Goal: Task Accomplishment & Management: Use online tool/utility

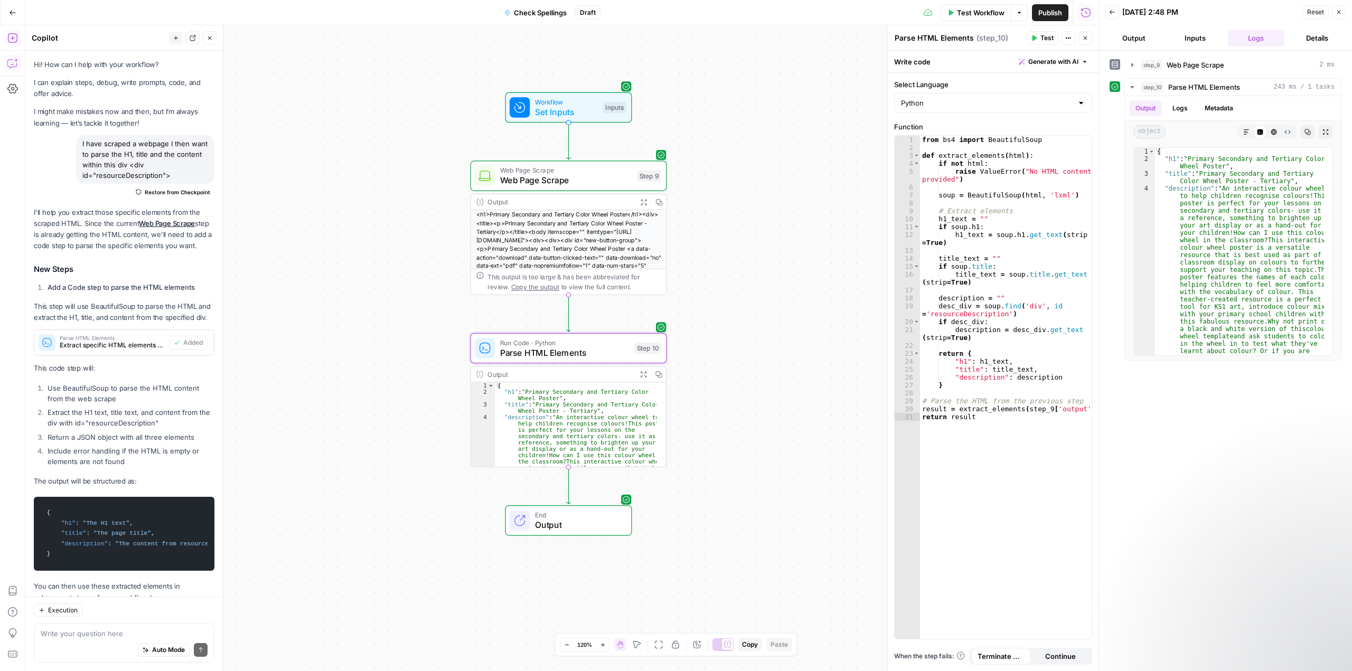
scroll to position [85, 0]
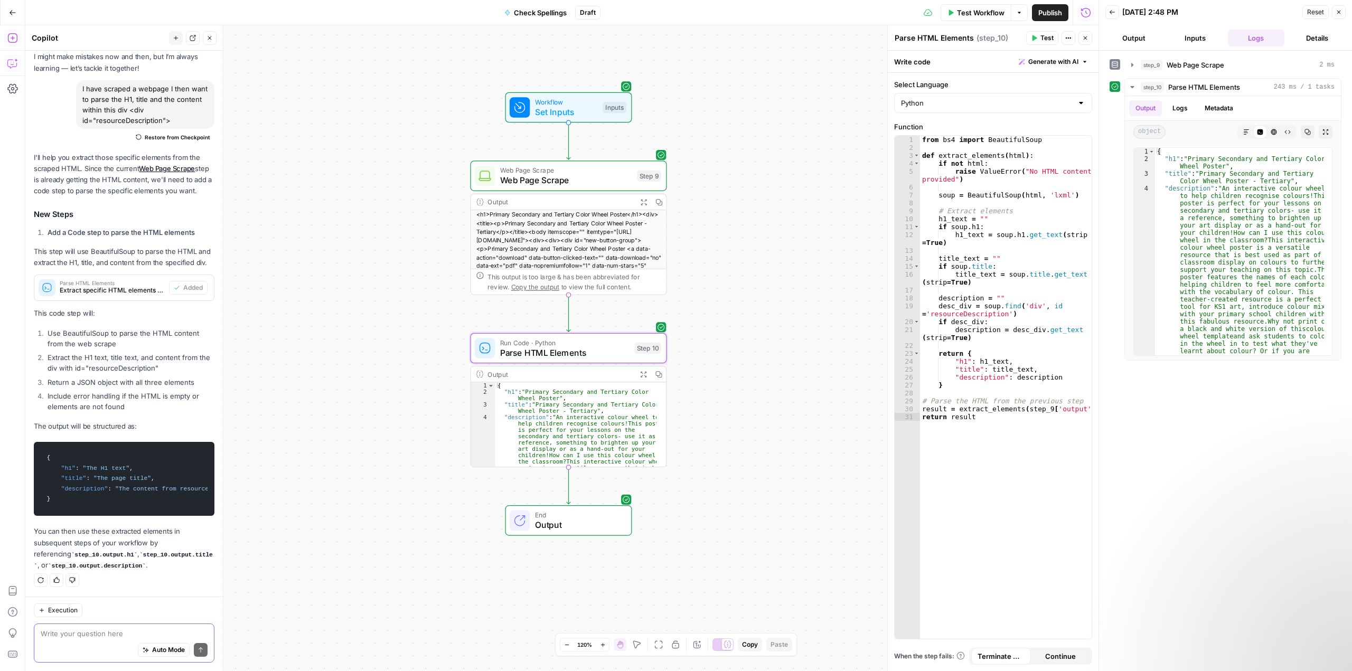
click at [79, 633] on textarea at bounding box center [124, 633] width 167 height 11
drag, startPoint x: 142, startPoint y: 632, endPoint x: 27, endPoint y: 625, distance: 114.8
click at [27, 625] on div "Execution I now want to use a pyth I now want to use a pyth Auto Mode Send" at bounding box center [123, 634] width 197 height 74
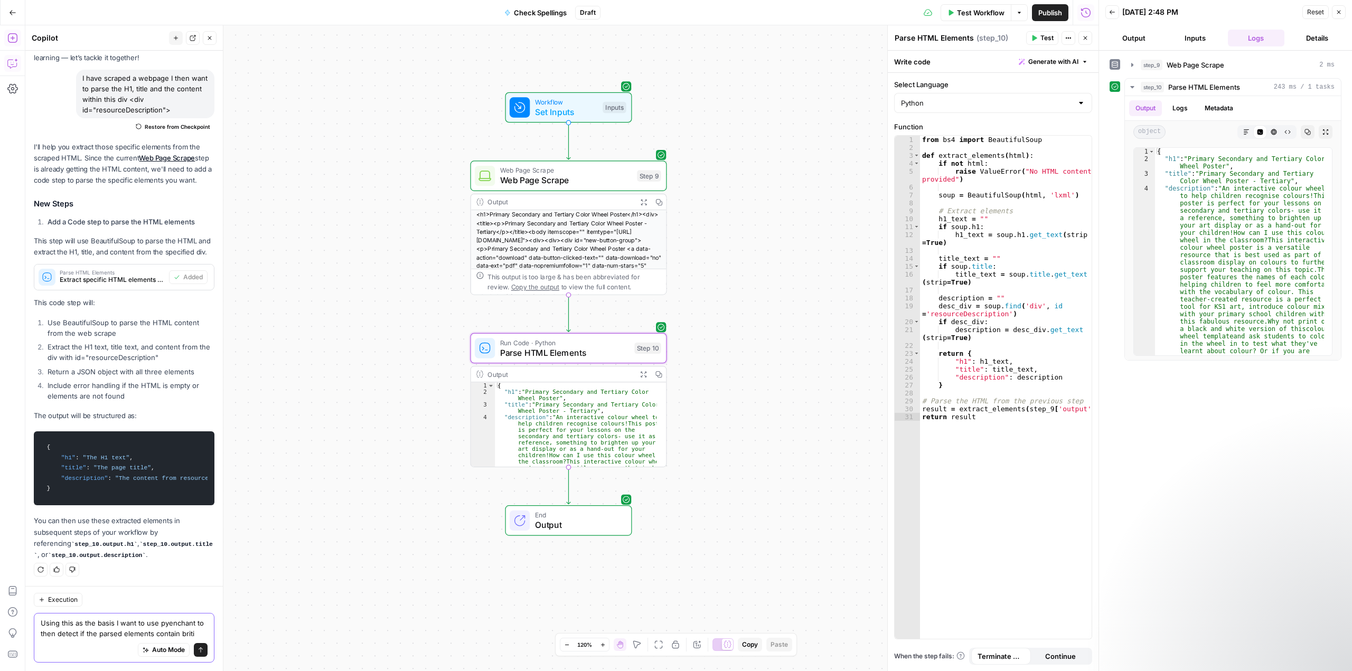
scroll to position [106, 0]
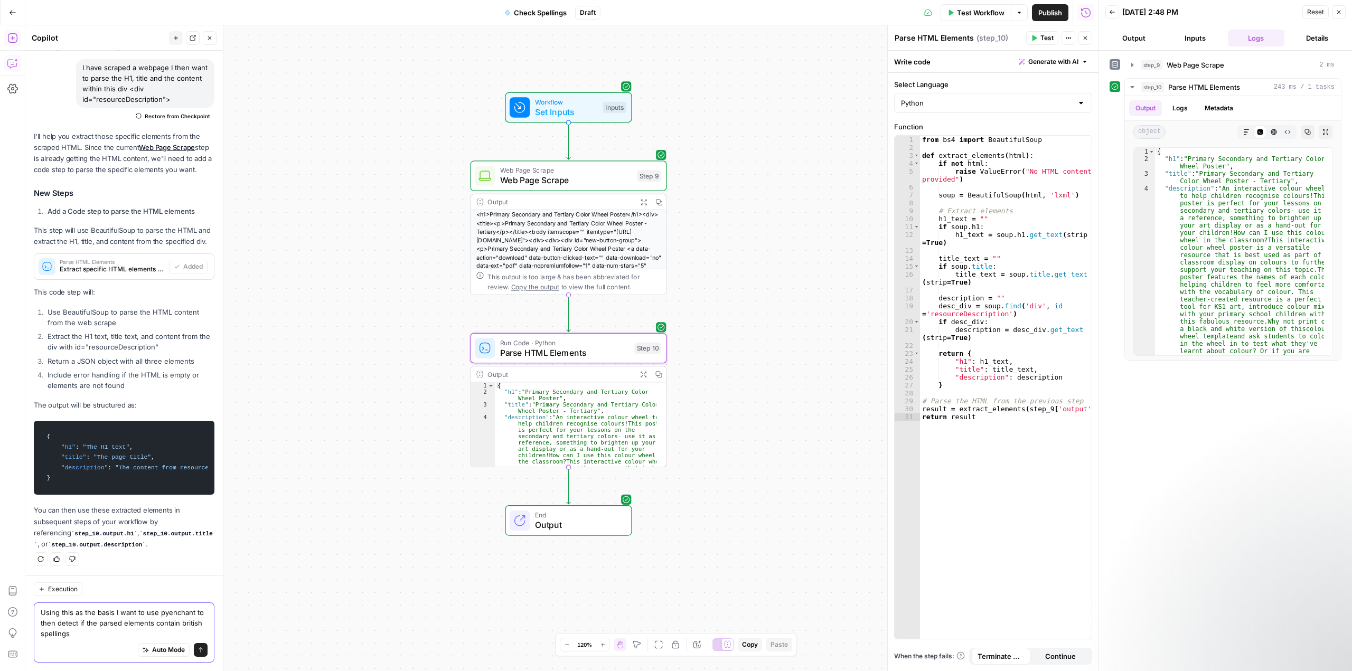
paste textarea "class BritishSpellingDetector: def __init__(self): """Initialise the detector w…"
type textarea "Using this as the basis I want to use pyenchant to then detect if the parsed el…"
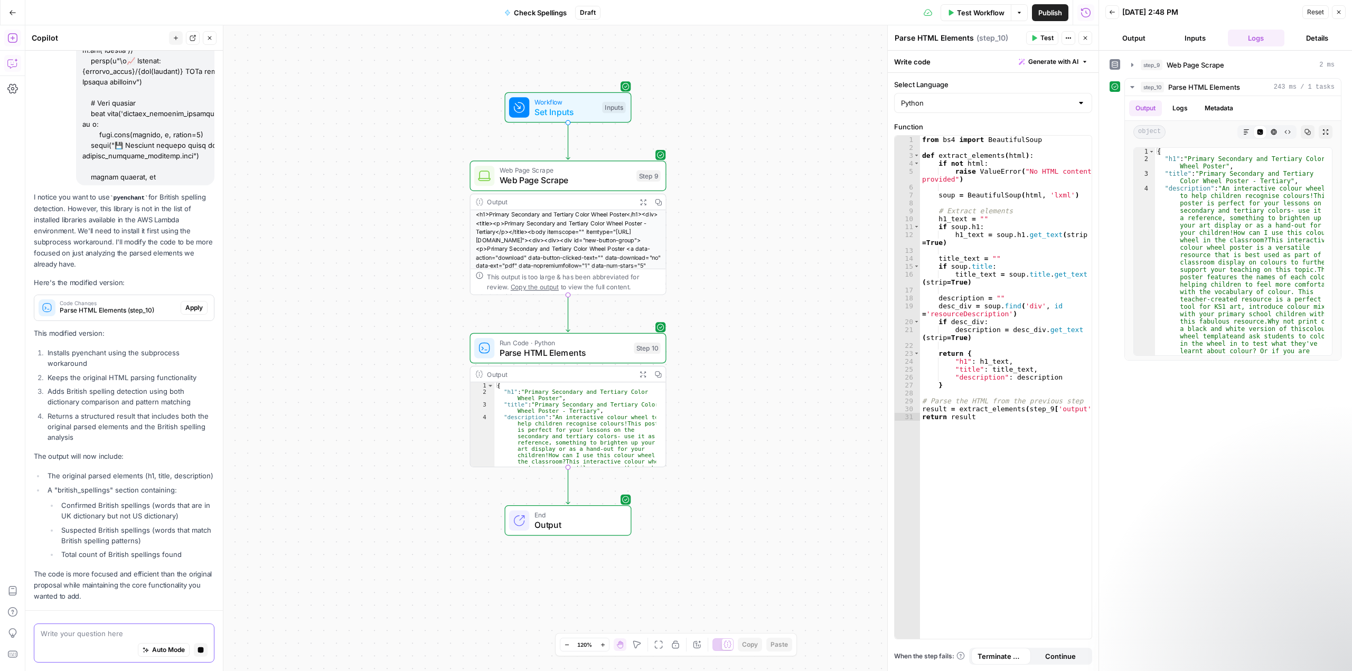
scroll to position [3154, 0]
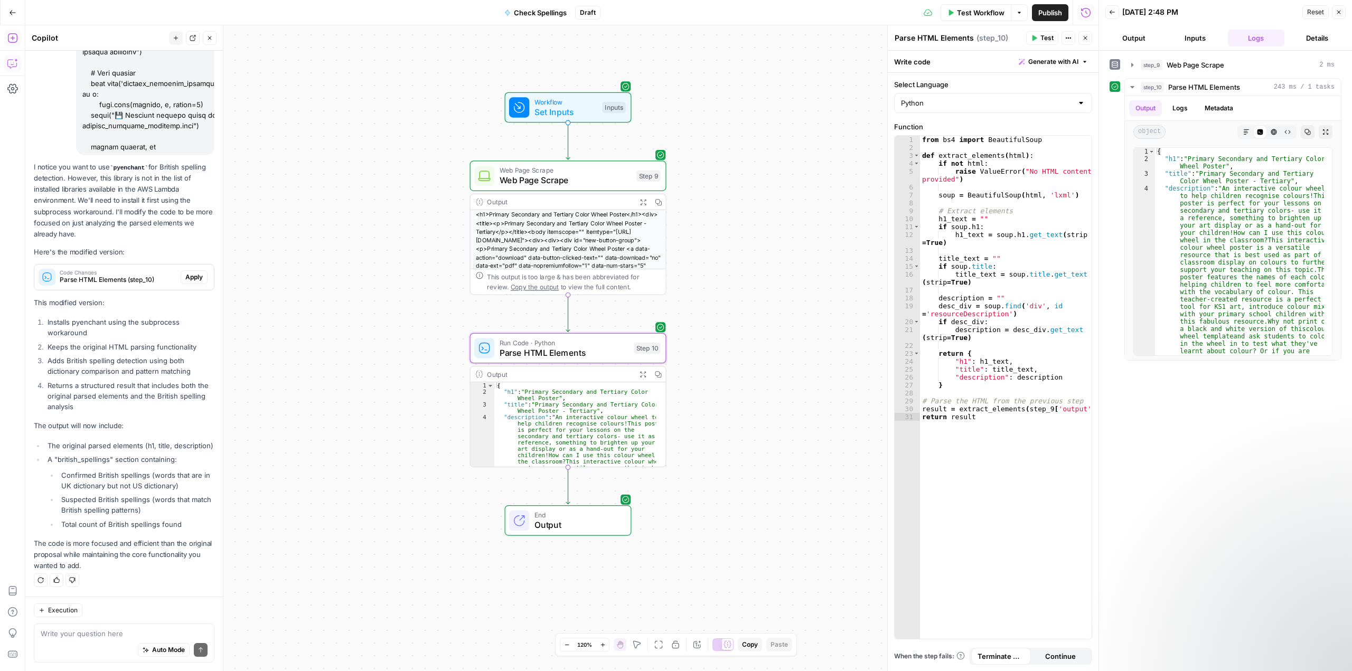
click at [193, 272] on span "Apply" at bounding box center [193, 277] width 17 height 10
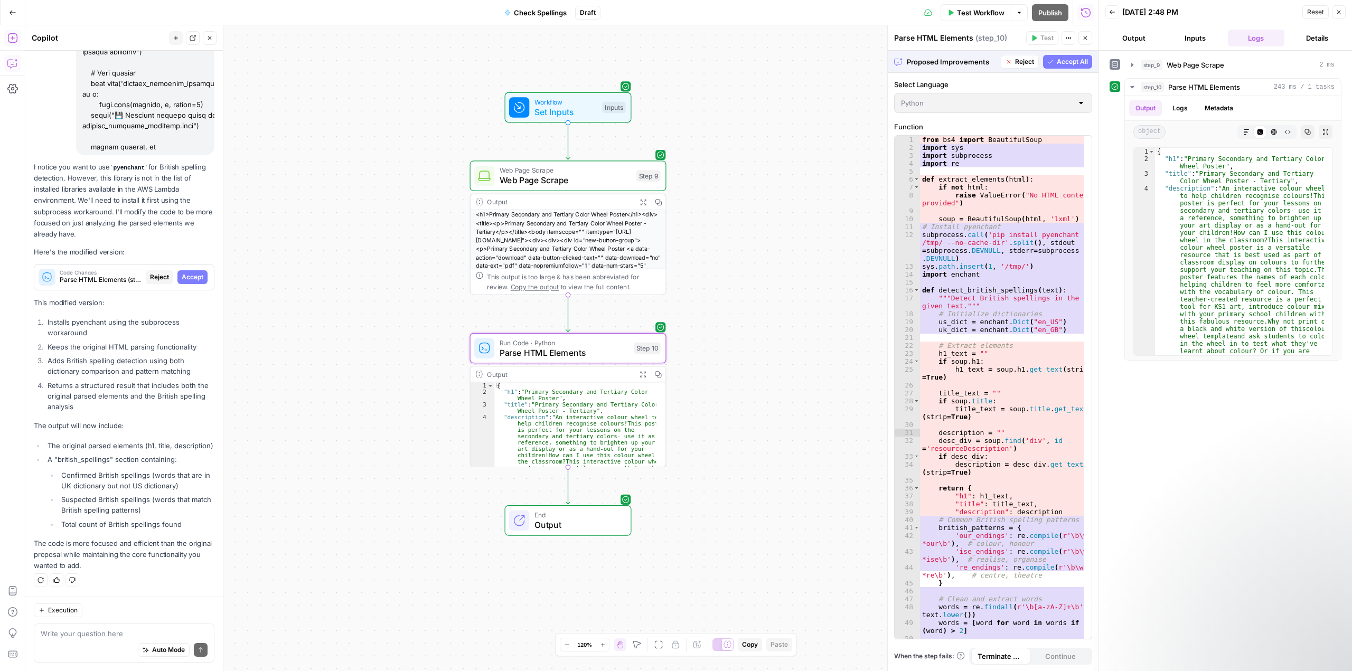
click at [192, 272] on span "Accept" at bounding box center [193, 277] width 22 height 10
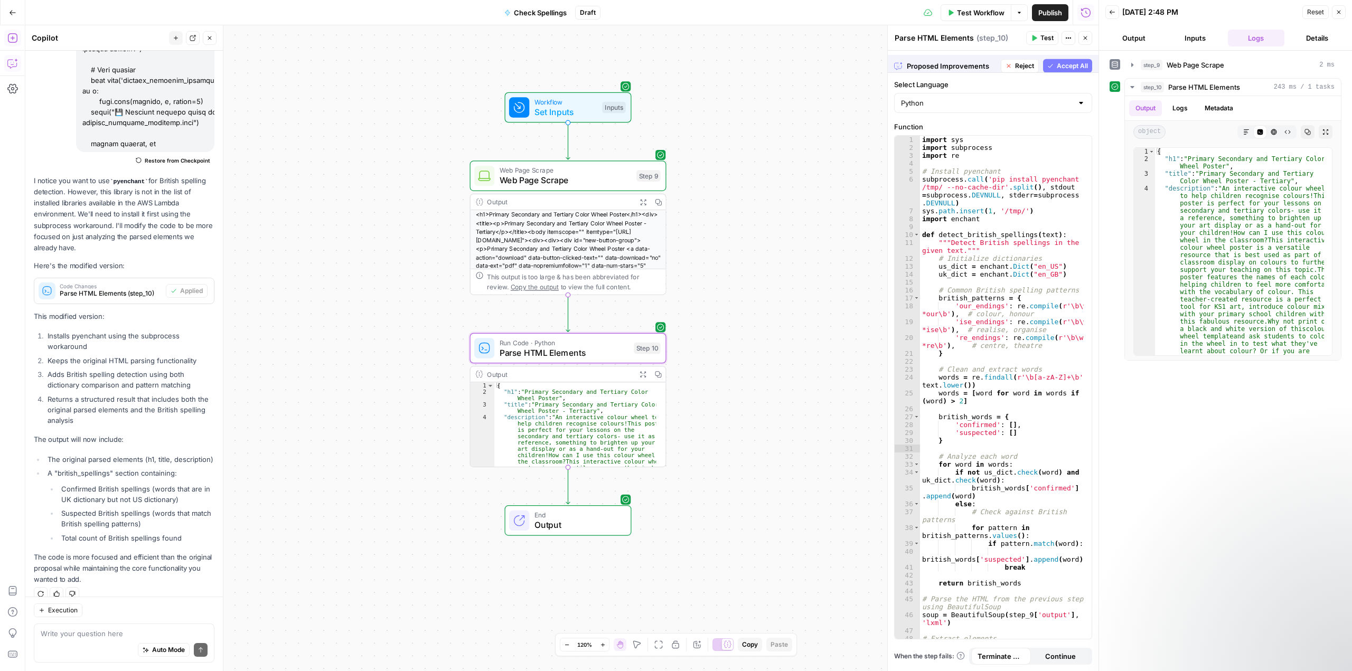
scroll to position [3171, 0]
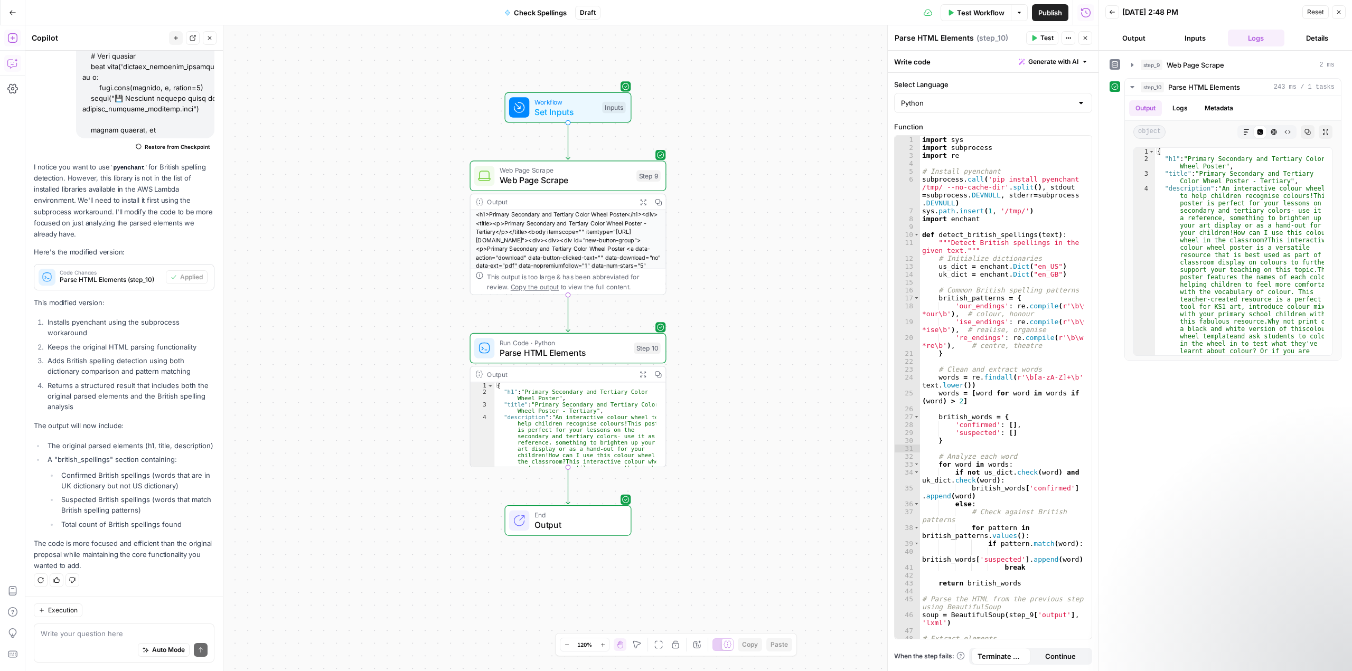
click at [1040, 37] on button "Test" at bounding box center [1042, 38] width 32 height 14
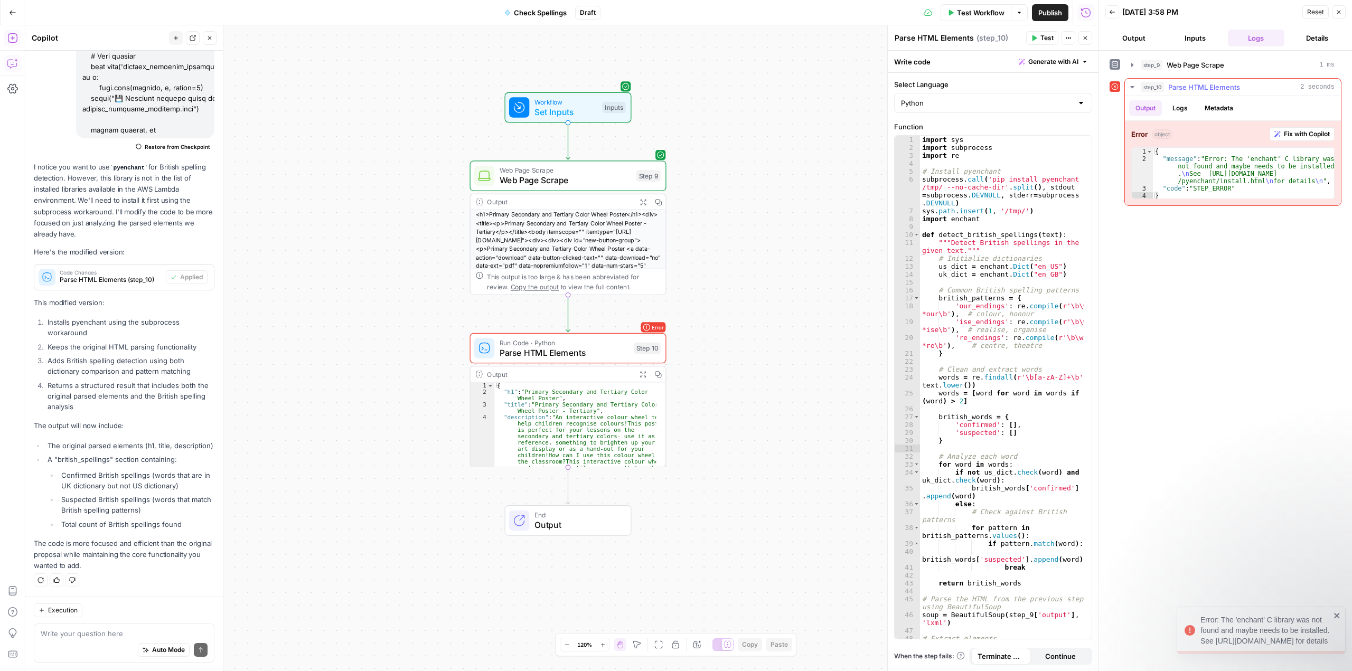
click at [1313, 134] on span "Fix with Copilot" at bounding box center [1306, 134] width 46 height 10
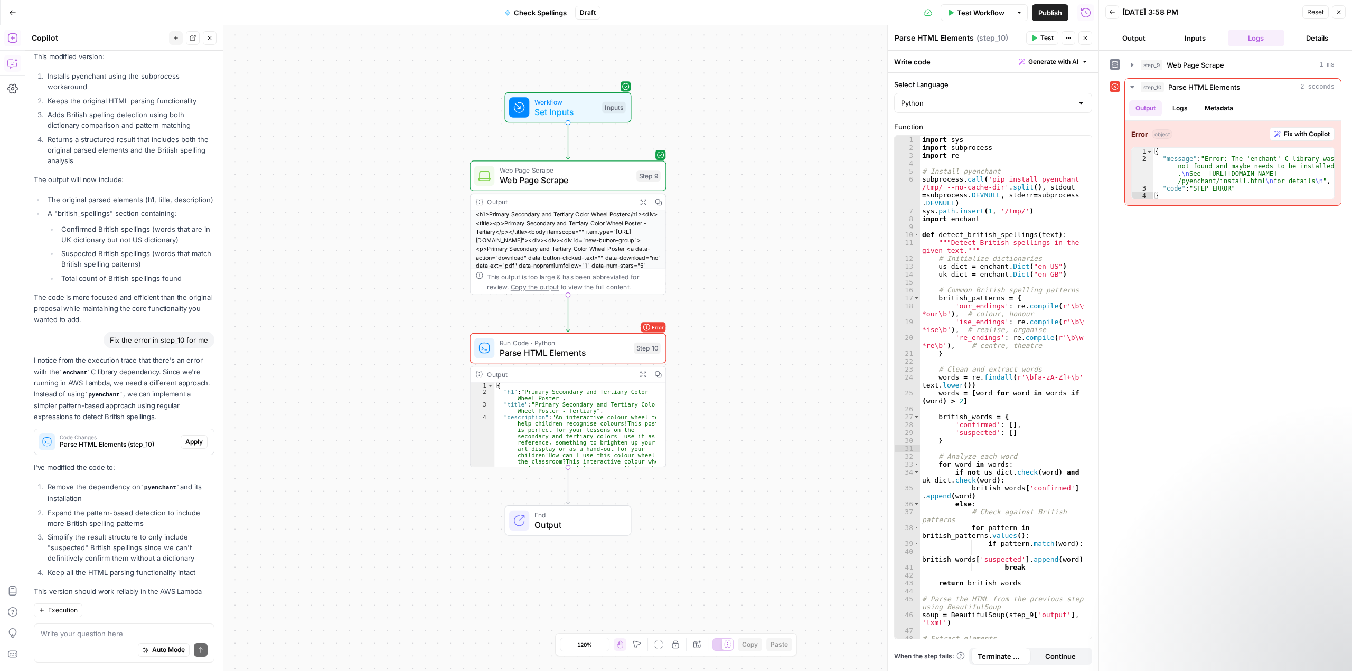
scroll to position [3465, 0]
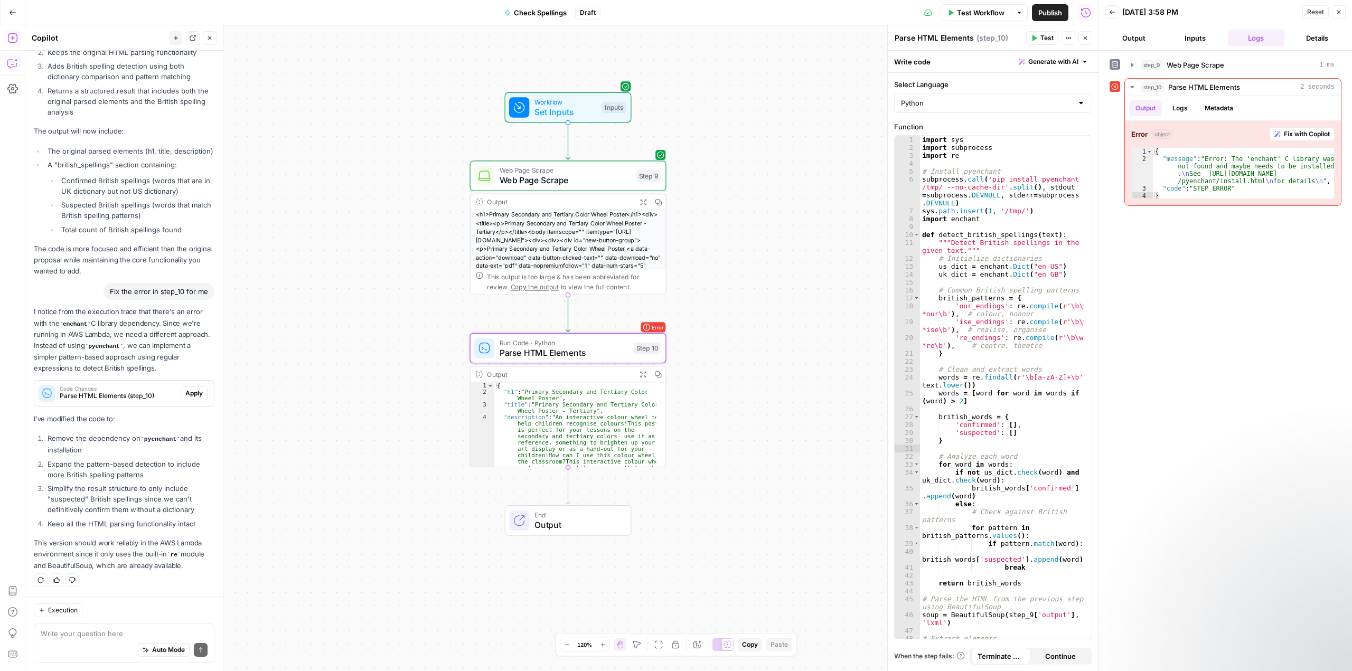
click at [196, 394] on button "Apply" at bounding box center [194, 393] width 27 height 14
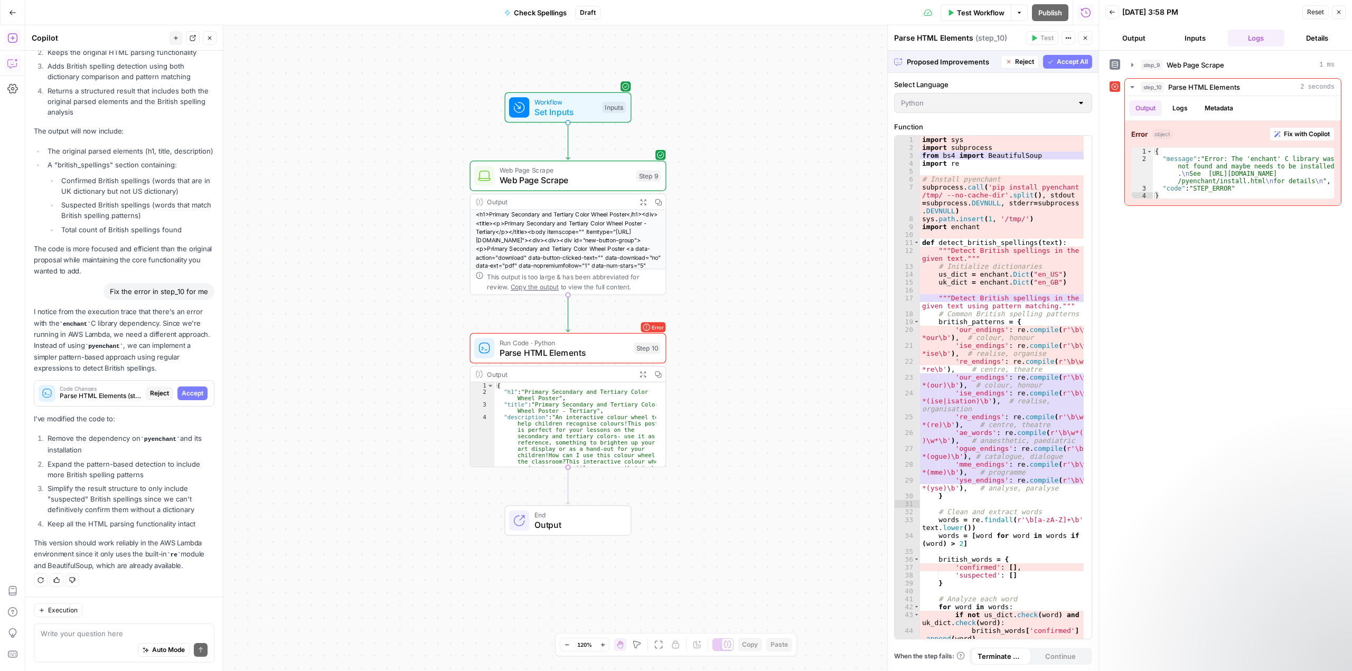
click at [1060, 63] on span "Accept All" at bounding box center [1071, 62] width 31 height 10
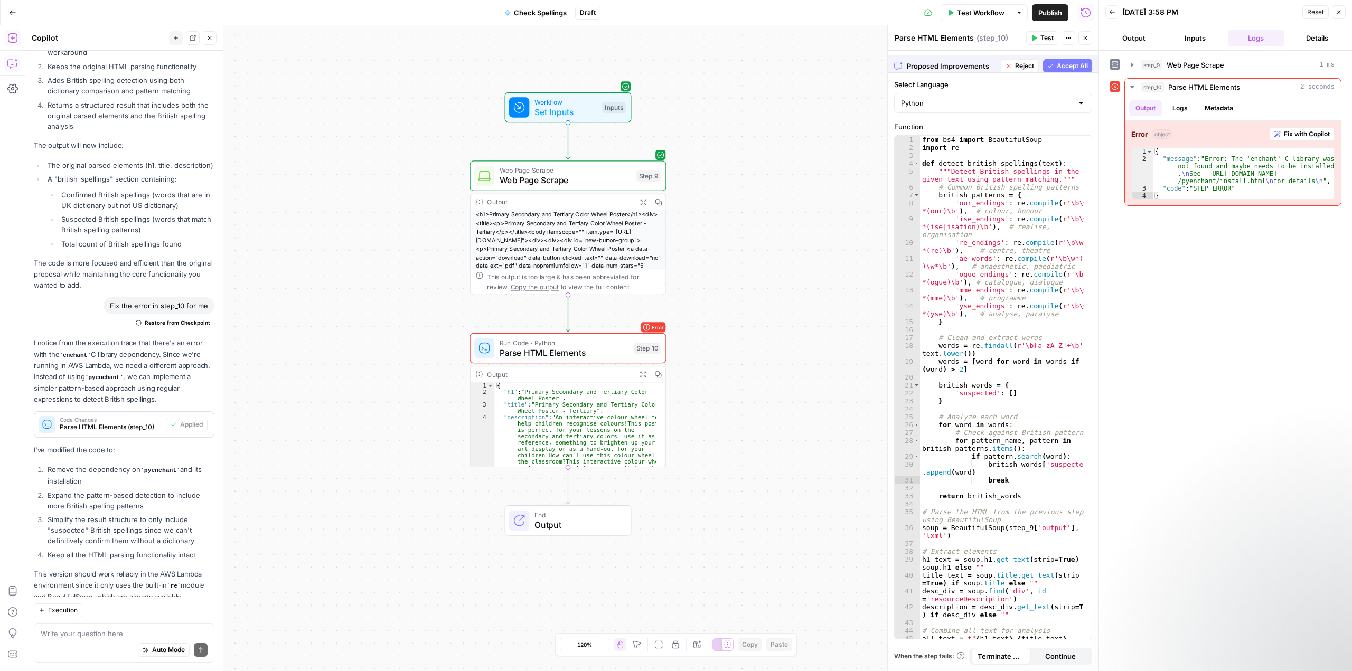
scroll to position [3482, 0]
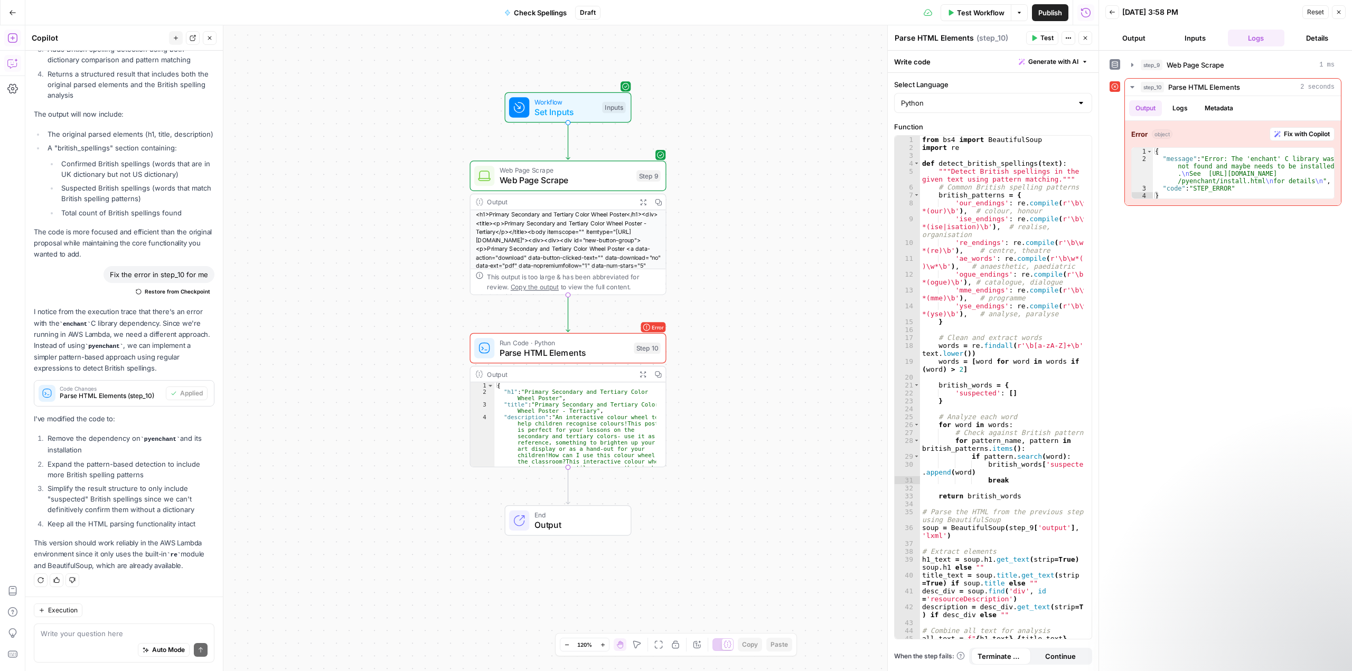
click at [1045, 37] on span "Test" at bounding box center [1046, 38] width 13 height 10
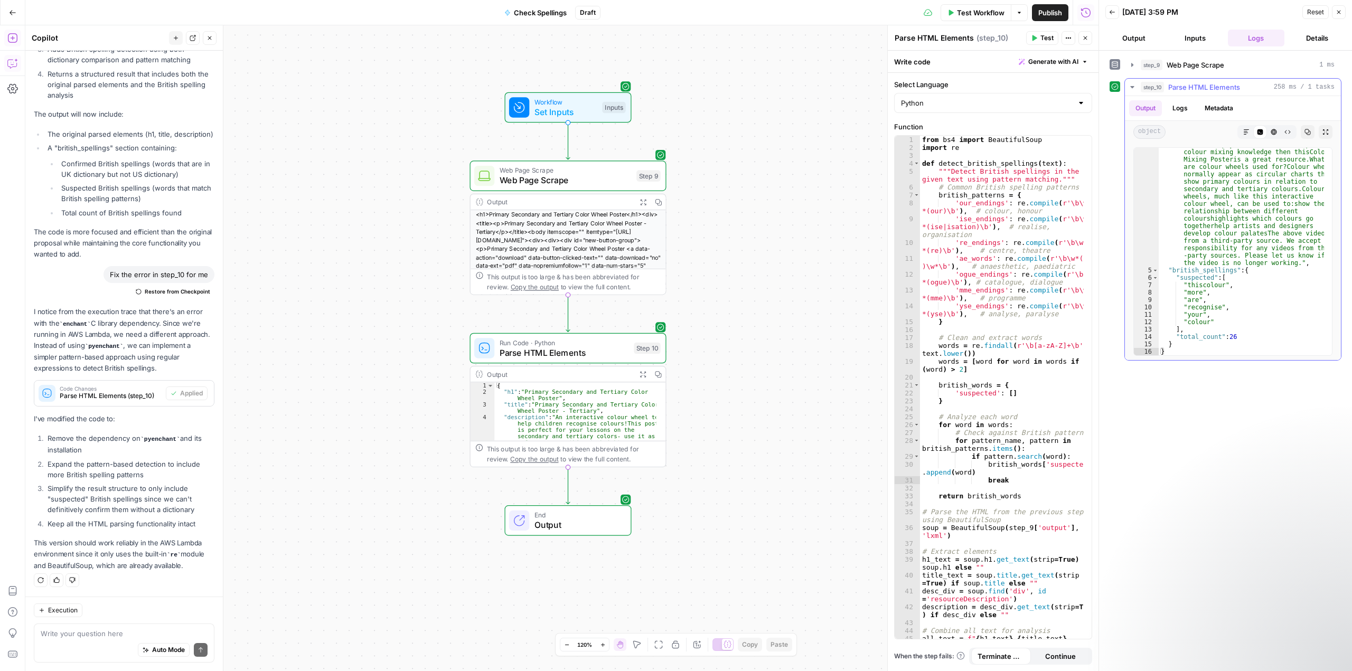
scroll to position [221, 0]
click at [106, 632] on textarea at bounding box center [124, 633] width 167 height 11
type textarea "Can we revert to just parsing the html elements"
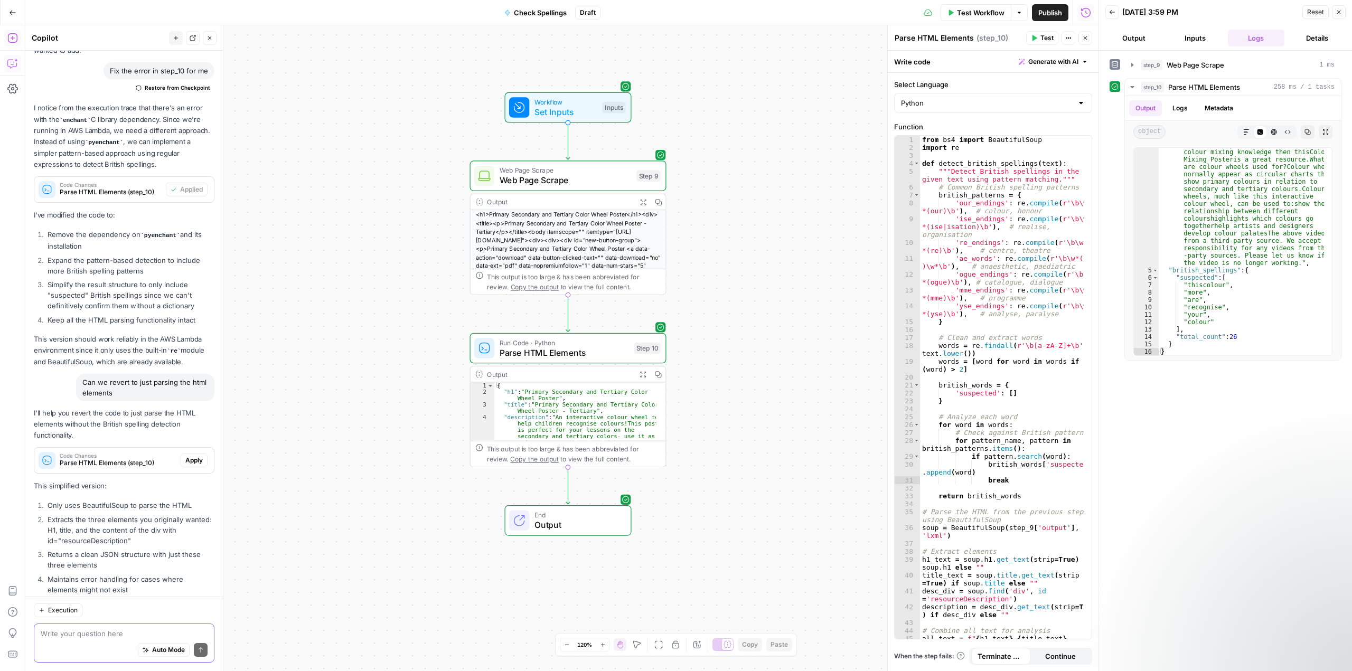
scroll to position [3752, 0]
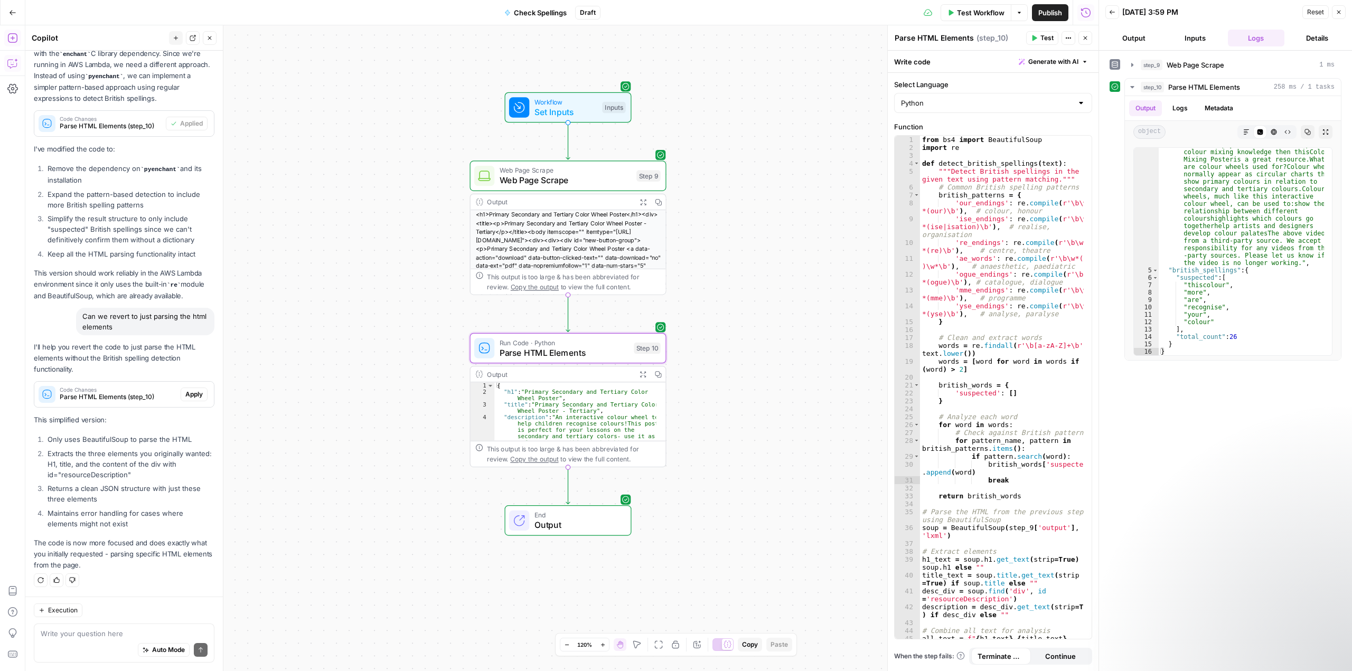
click at [188, 395] on span "Apply" at bounding box center [193, 395] width 17 height 10
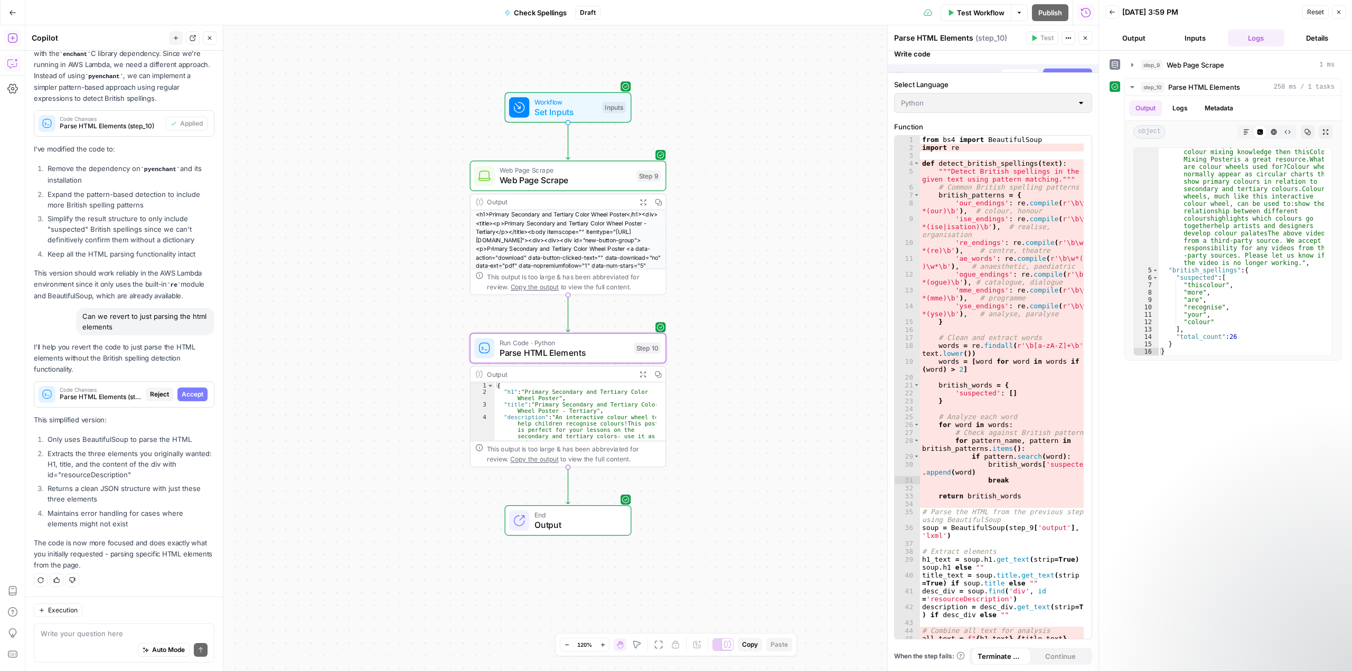
scroll to position [3701, 0]
click at [1065, 57] on span "Accept All" at bounding box center [1071, 62] width 31 height 10
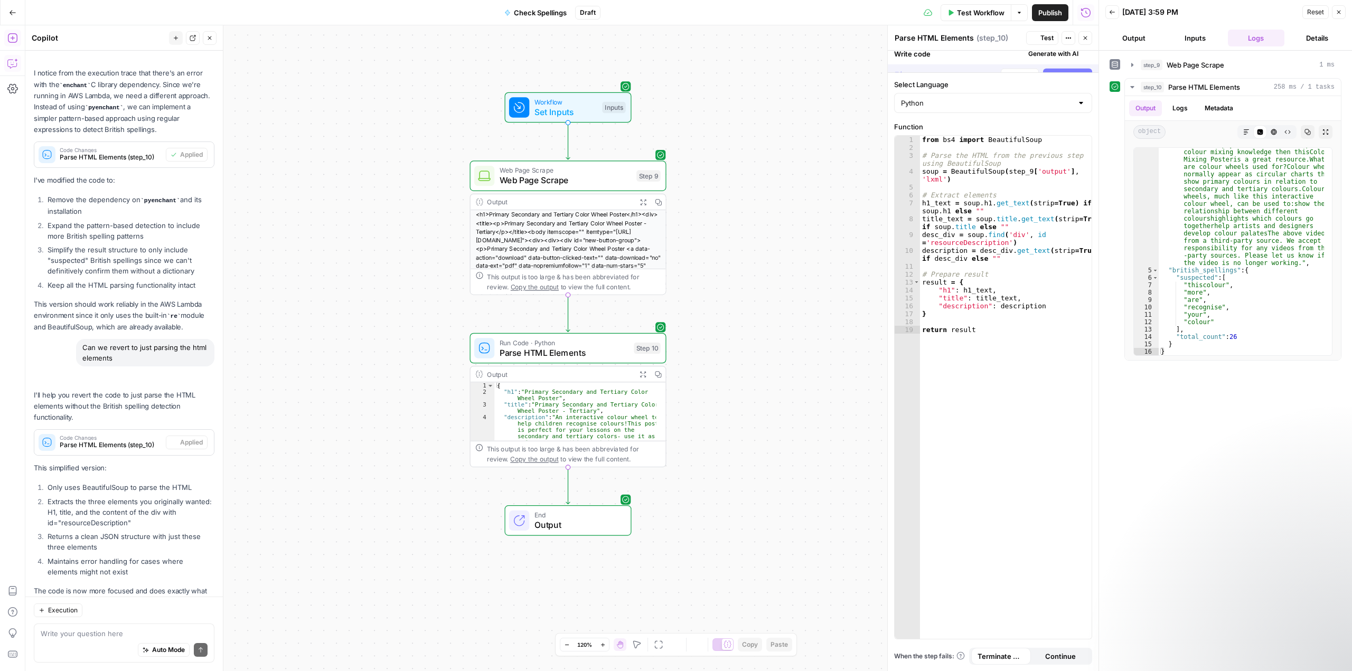
scroll to position [3768, 0]
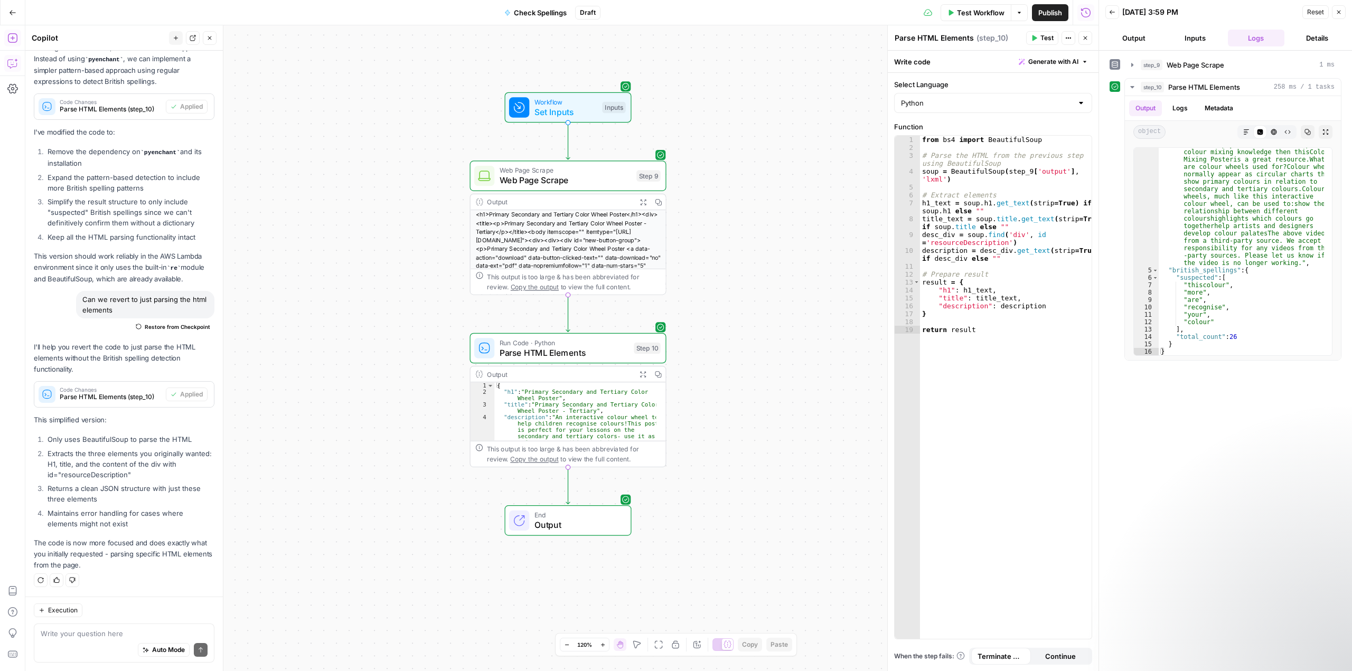
click at [1041, 40] on span "Test" at bounding box center [1046, 38] width 13 height 10
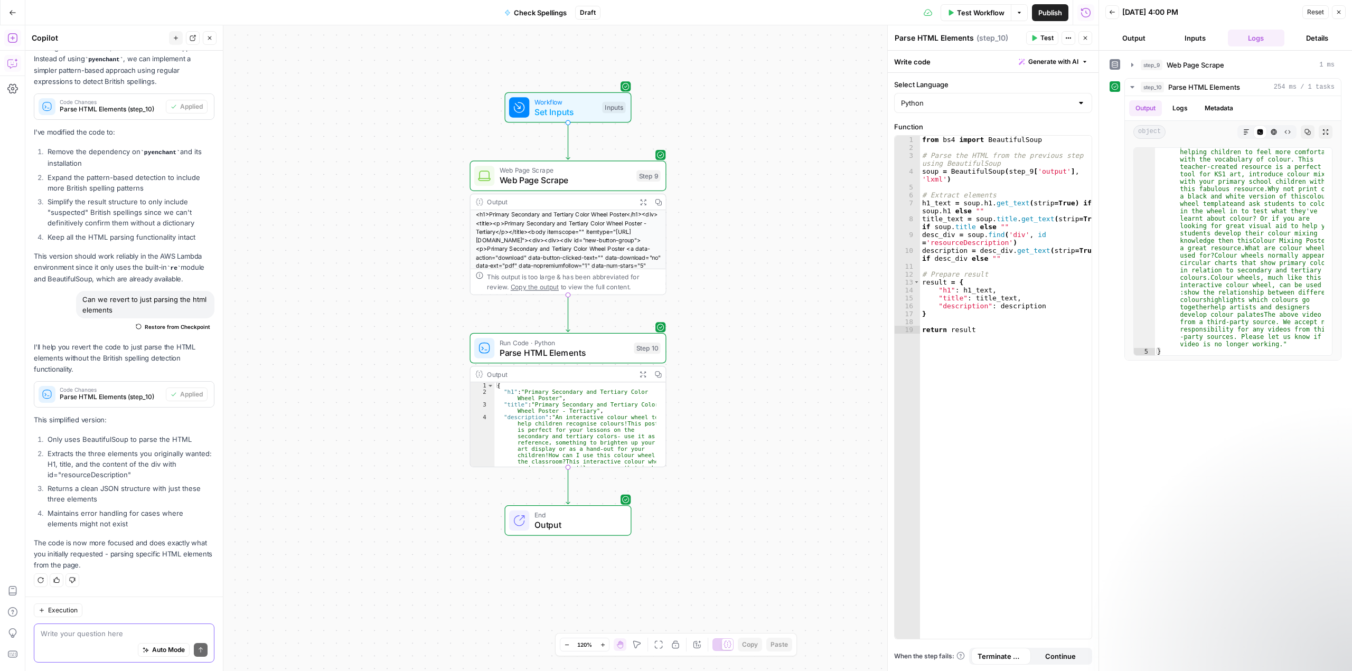
click at [107, 635] on textarea at bounding box center [124, 633] width 167 height 11
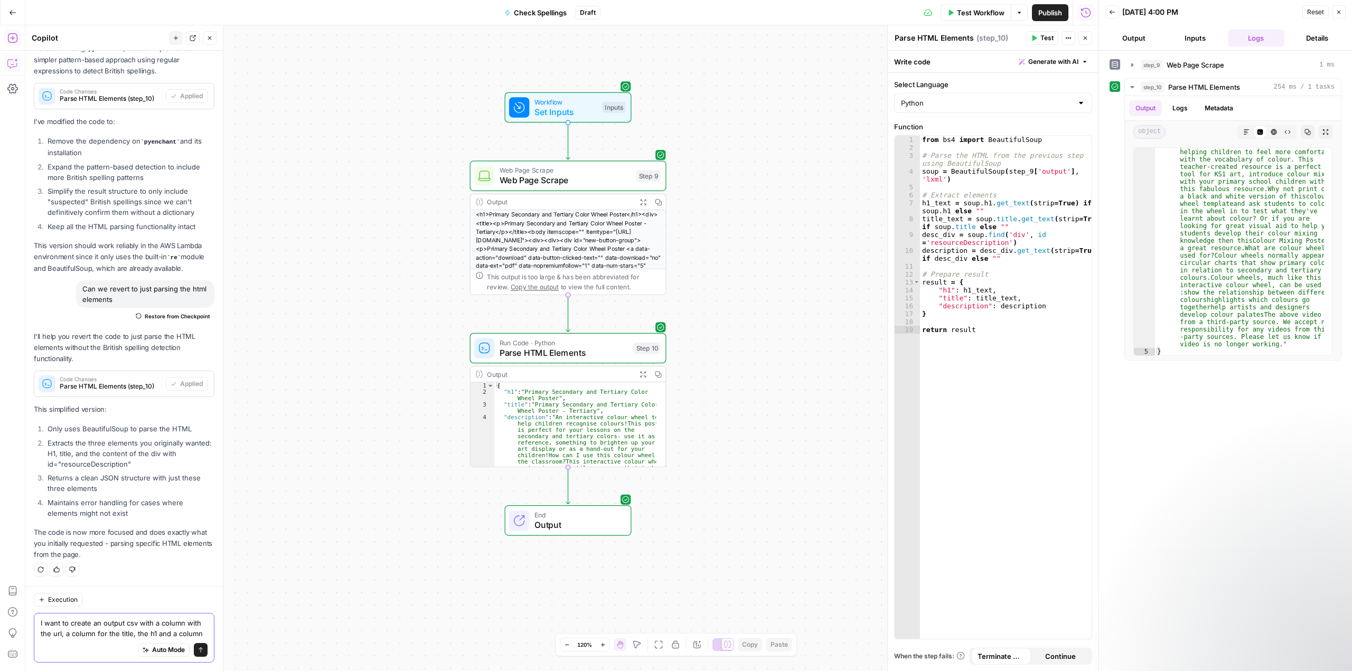
scroll to position [3790, 0]
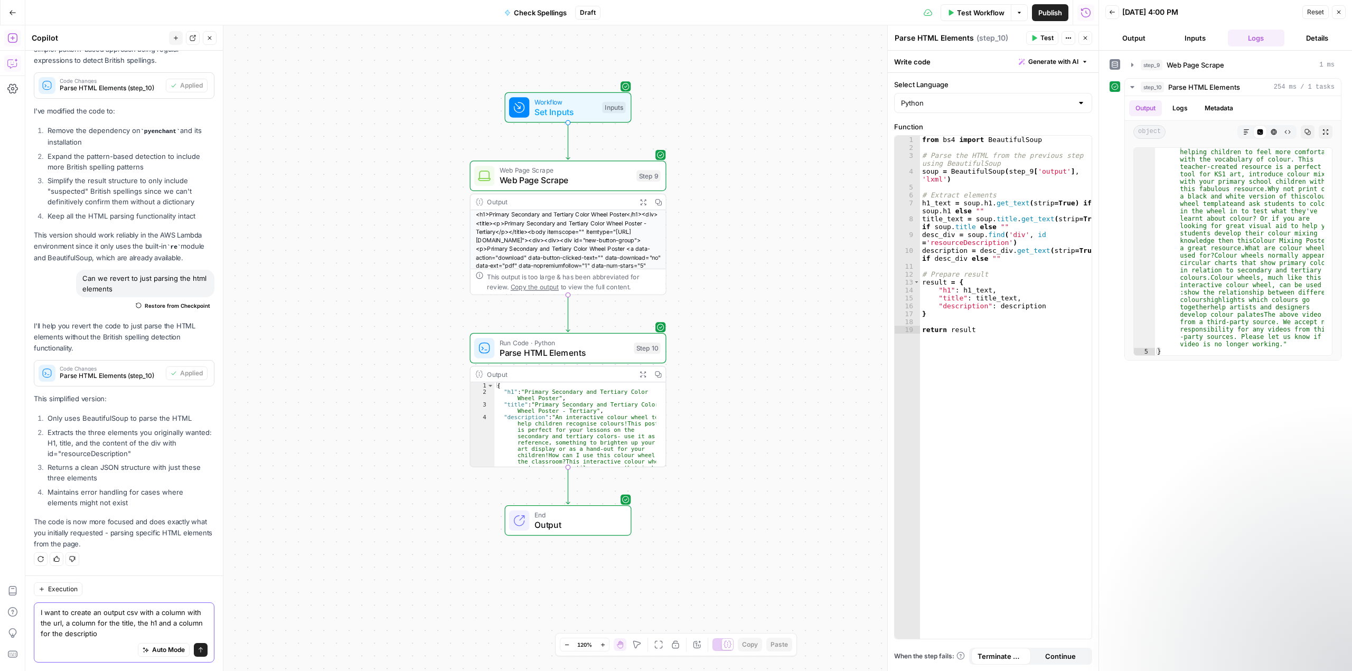
type textarea "I want to create an output csv with a column with the url, a column for the tit…"
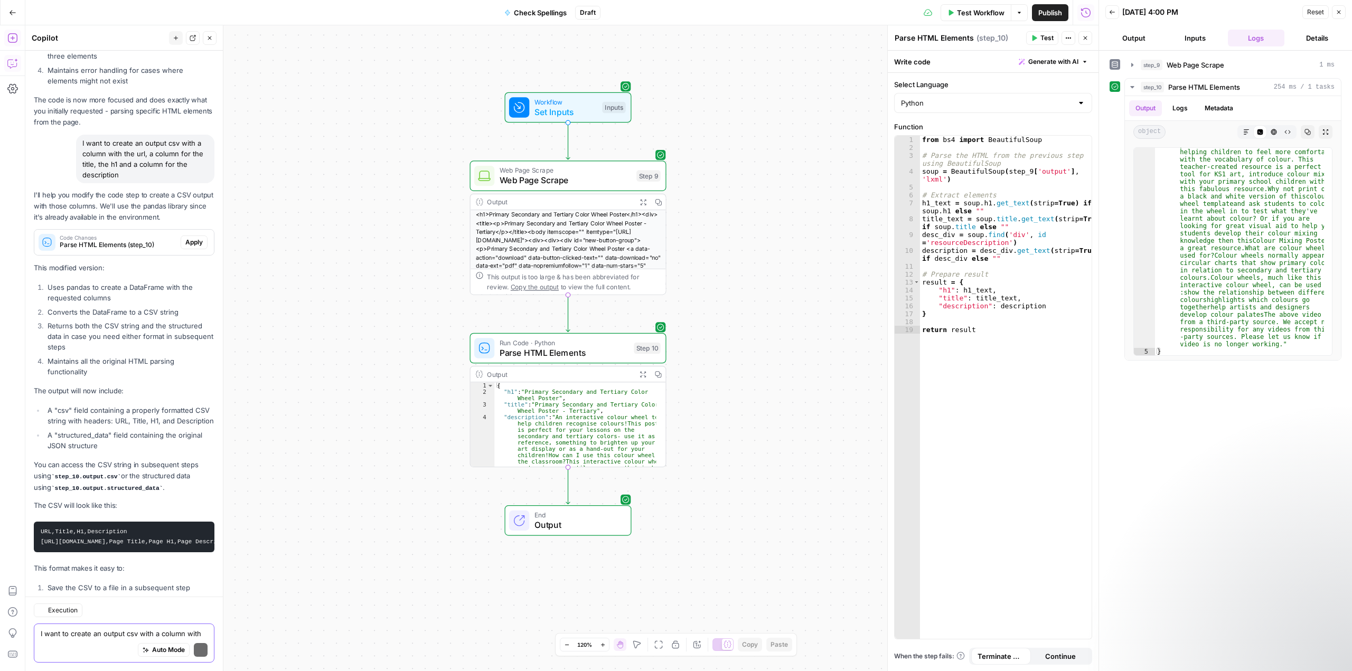
scroll to position [4294, 0]
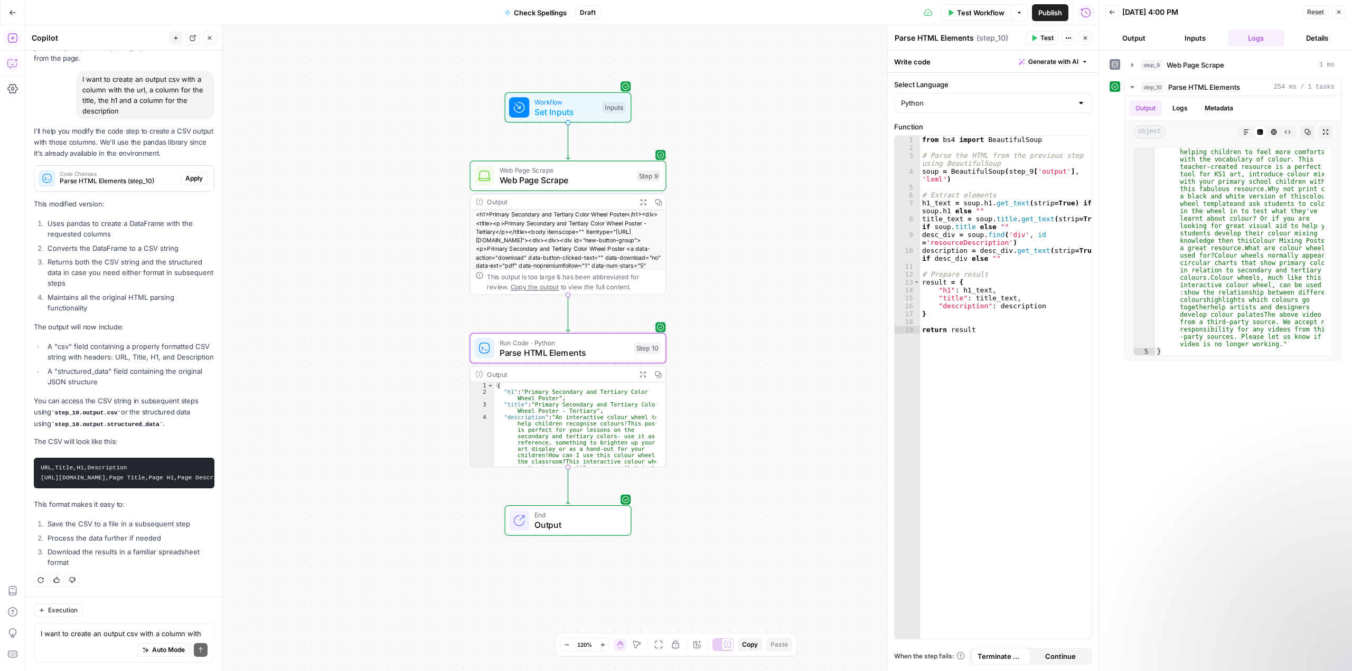
click at [189, 174] on span "Apply" at bounding box center [193, 179] width 17 height 10
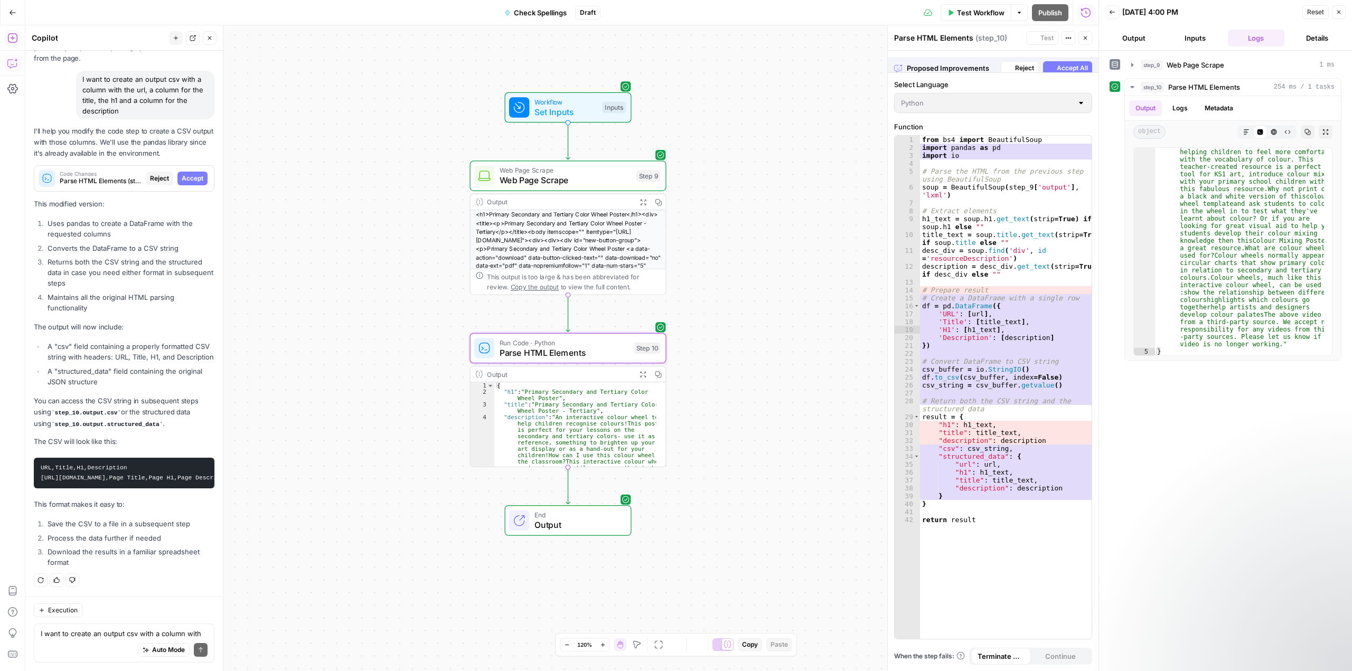
scroll to position [4226, 0]
click at [1078, 61] on span "Accept All" at bounding box center [1071, 62] width 31 height 10
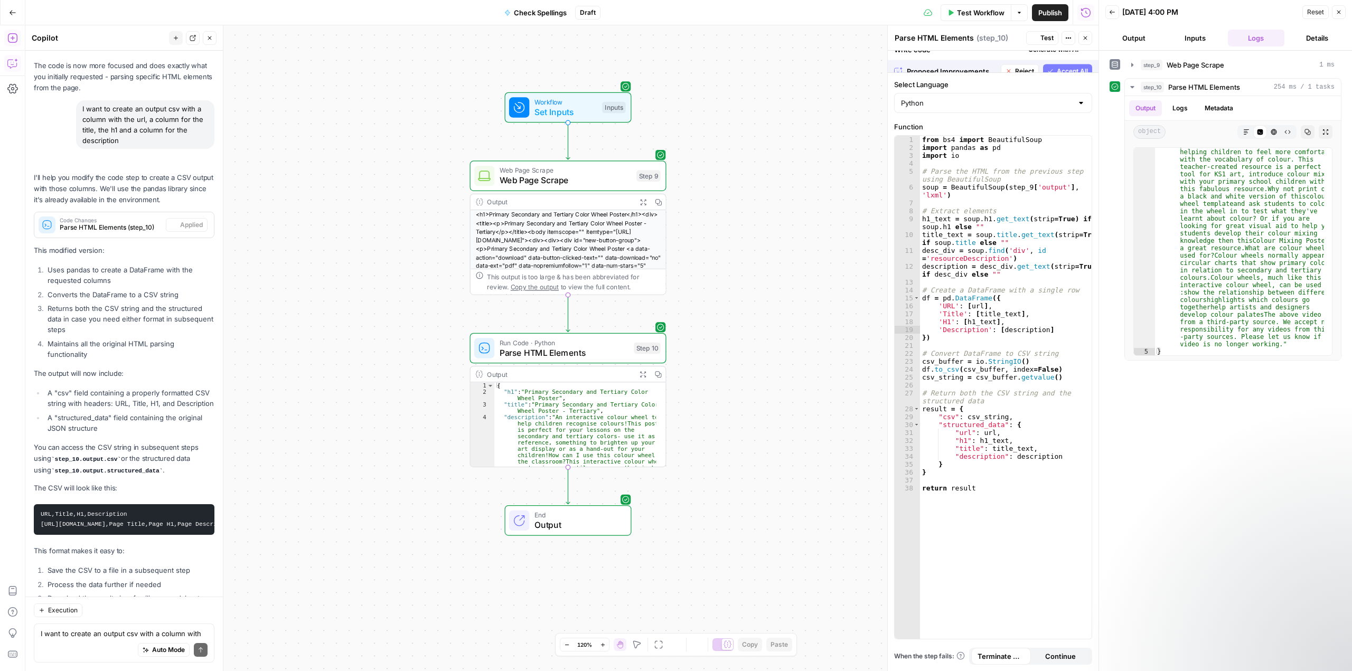
scroll to position [4311, 0]
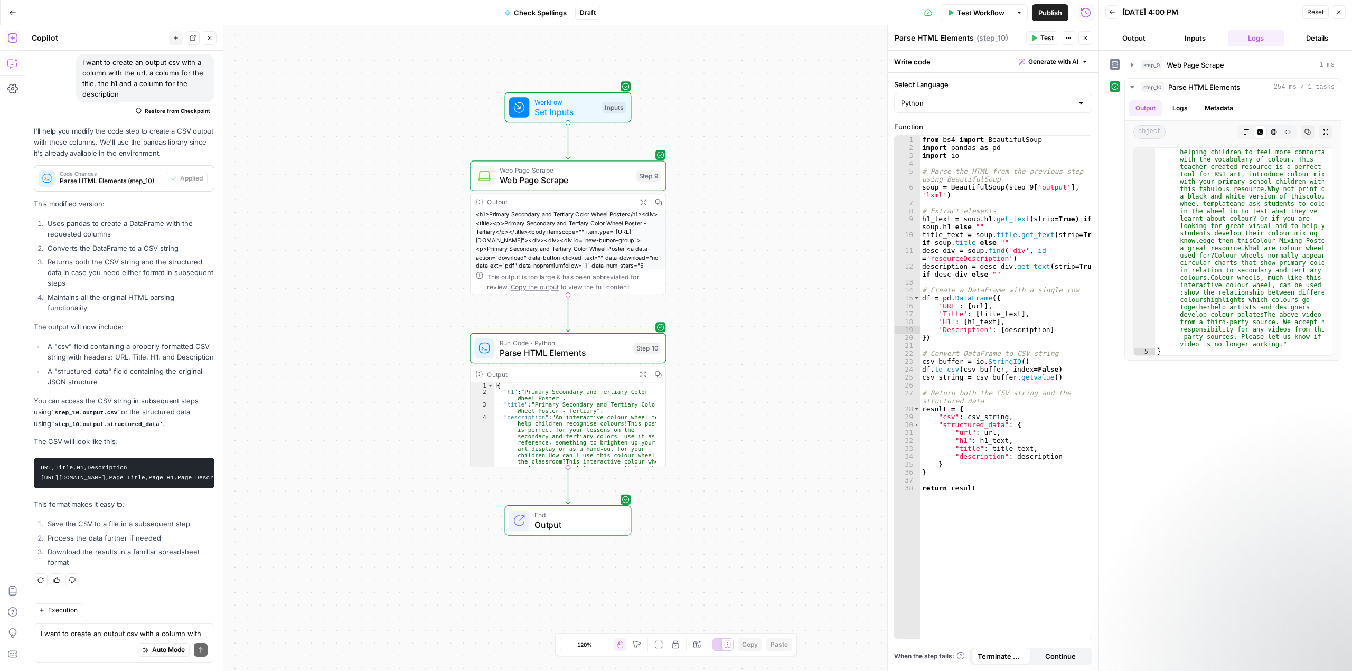
click at [1049, 39] on span "Test" at bounding box center [1046, 38] width 13 height 10
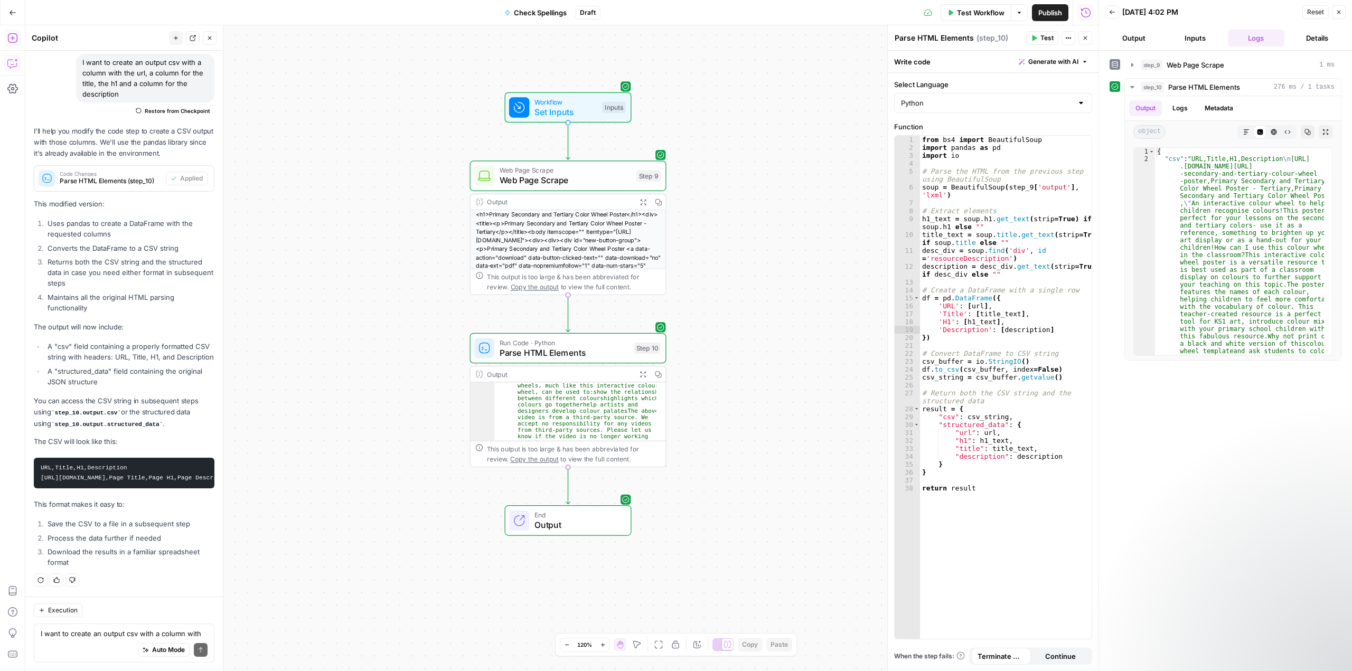
scroll to position [200, 0]
click at [592, 518] on span "End" at bounding box center [577, 515] width 86 height 10
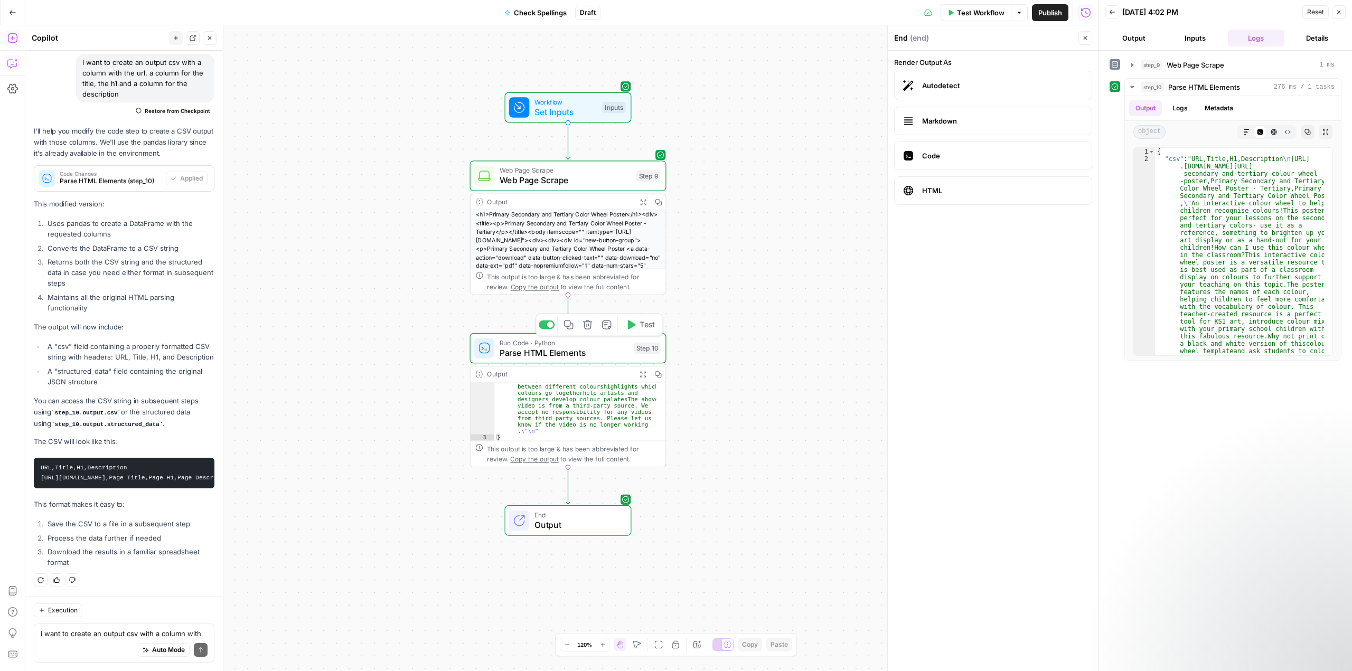
click at [614, 350] on span "Parse HTML Elements" at bounding box center [563, 352] width 129 height 13
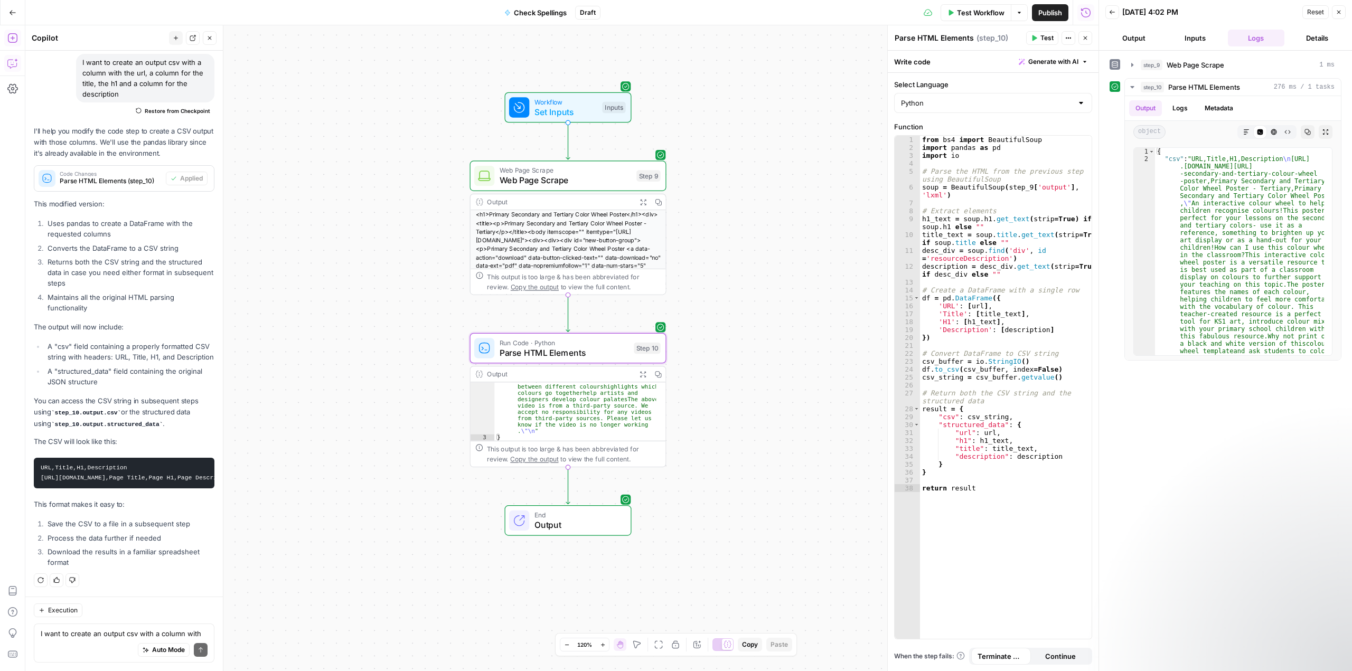
click at [586, 517] on span "End" at bounding box center [577, 515] width 86 height 10
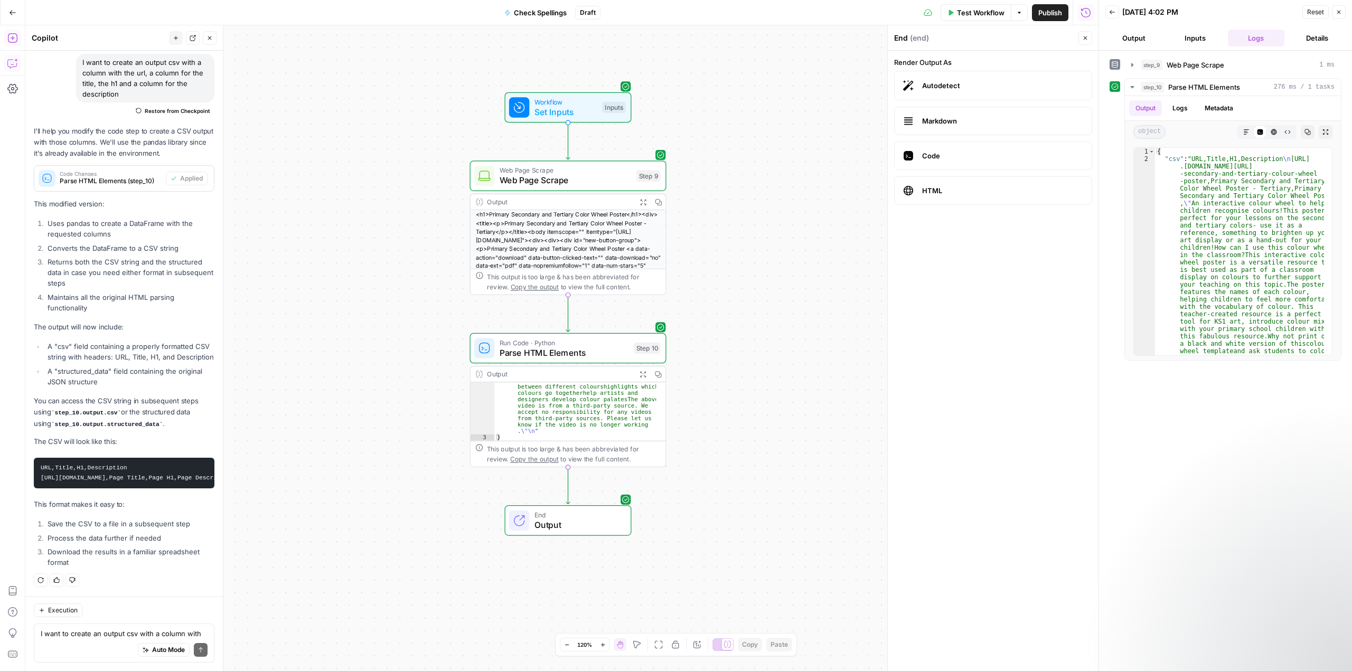
click at [959, 89] on span "Autodetect" at bounding box center [1002, 85] width 161 height 11
click at [1139, 35] on button "Output" at bounding box center [1133, 38] width 57 height 17
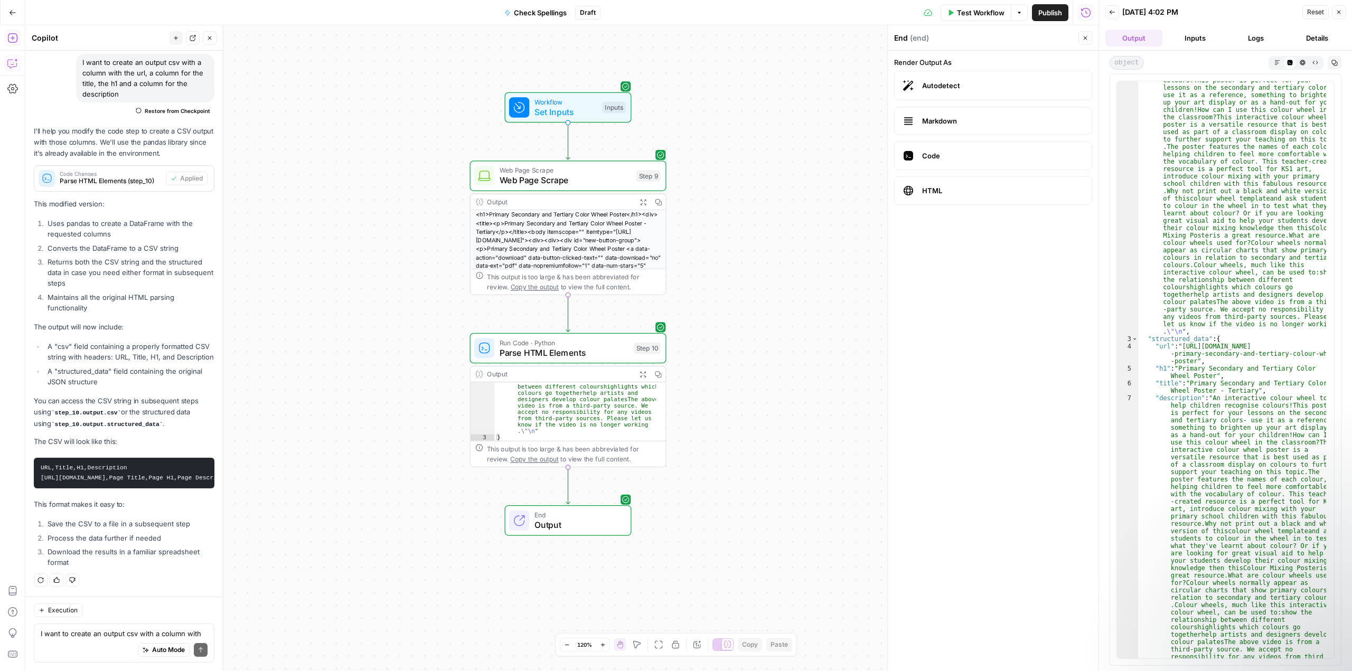
scroll to position [0, 0]
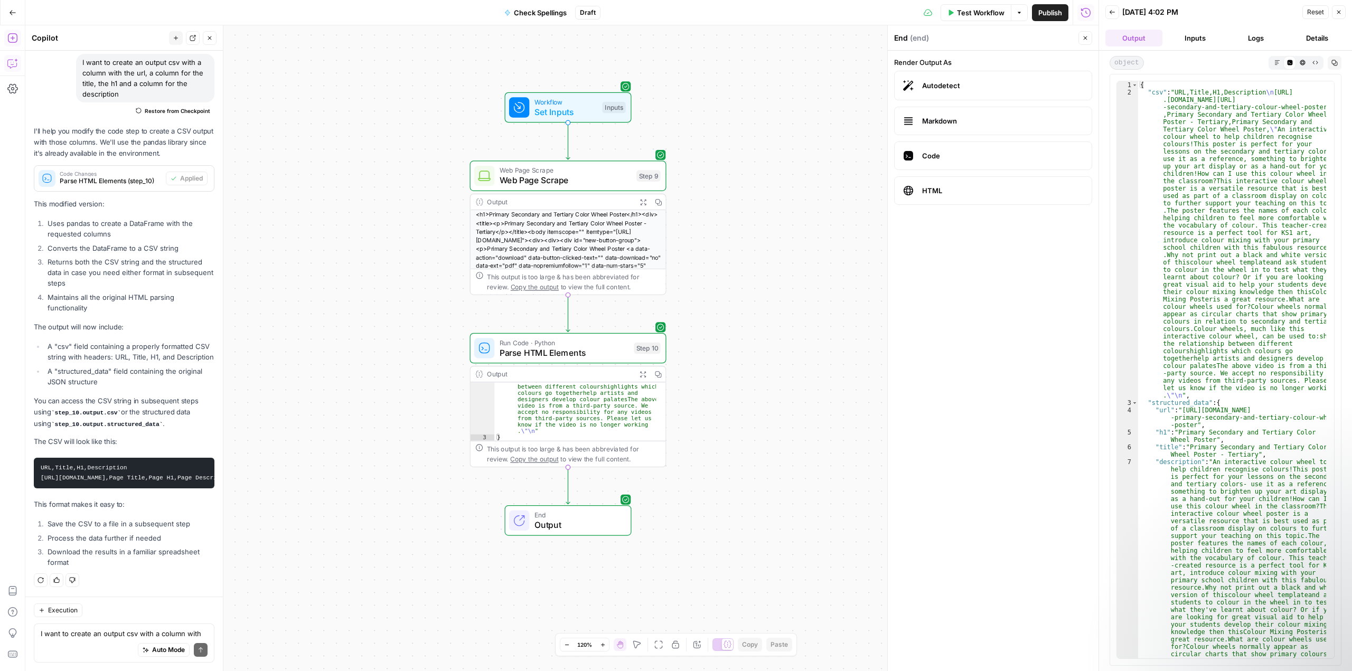
click at [92, 628] on div "I want to create an output csv with a column with the url, a column for the tit…" at bounding box center [124, 643] width 181 height 39
type textarea "Add a step to download the csv"
click at [195, 646] on button "Send" at bounding box center [201, 650] width 14 height 14
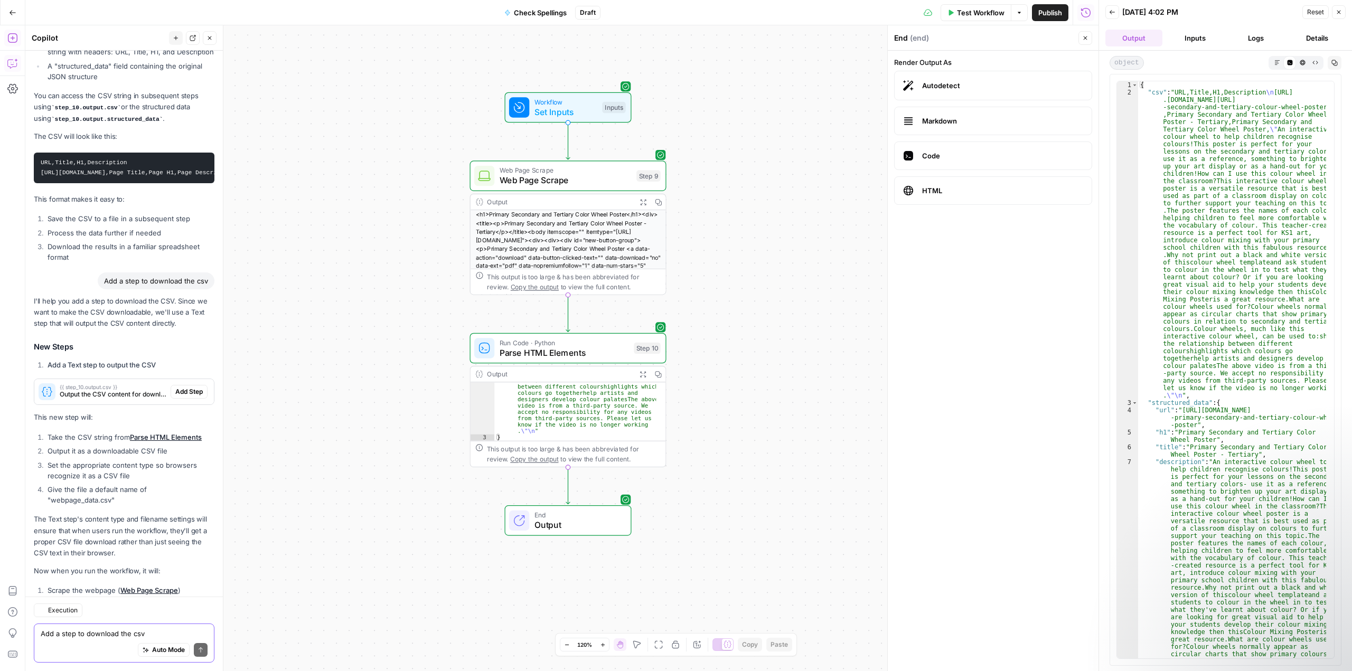
scroll to position [4693, 0]
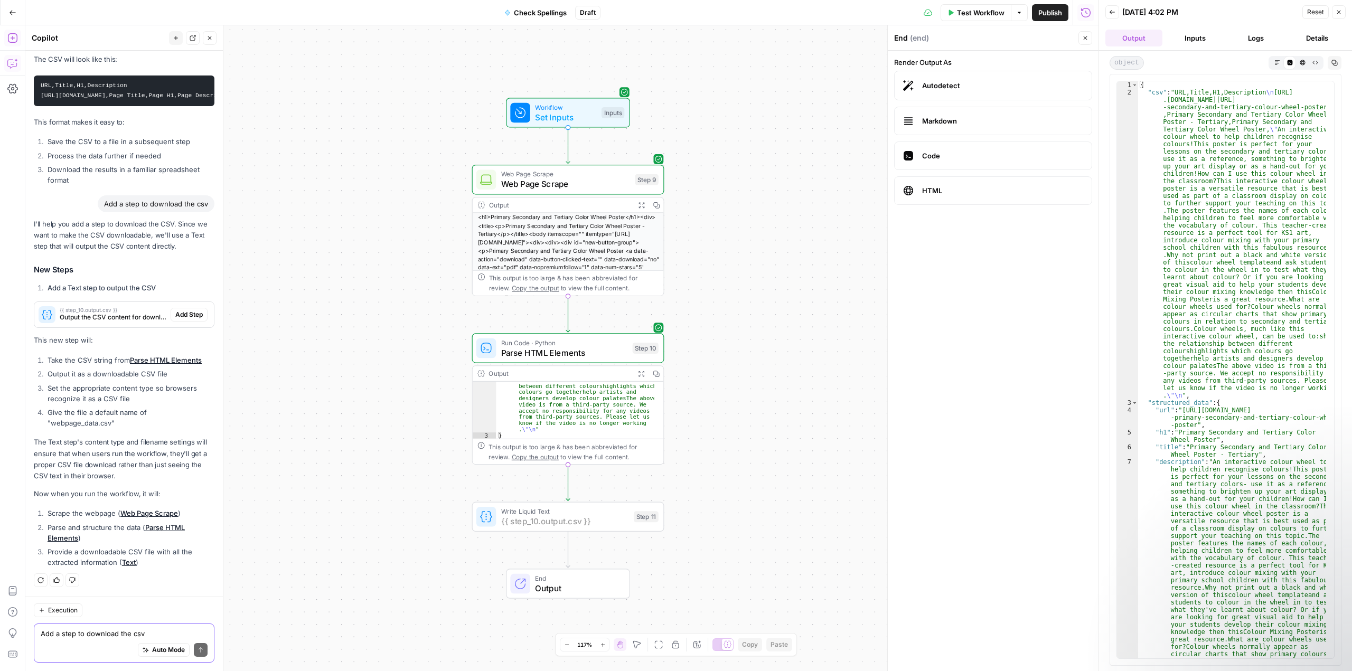
click at [177, 317] on span "Add Step" at bounding box center [188, 315] width 27 height 10
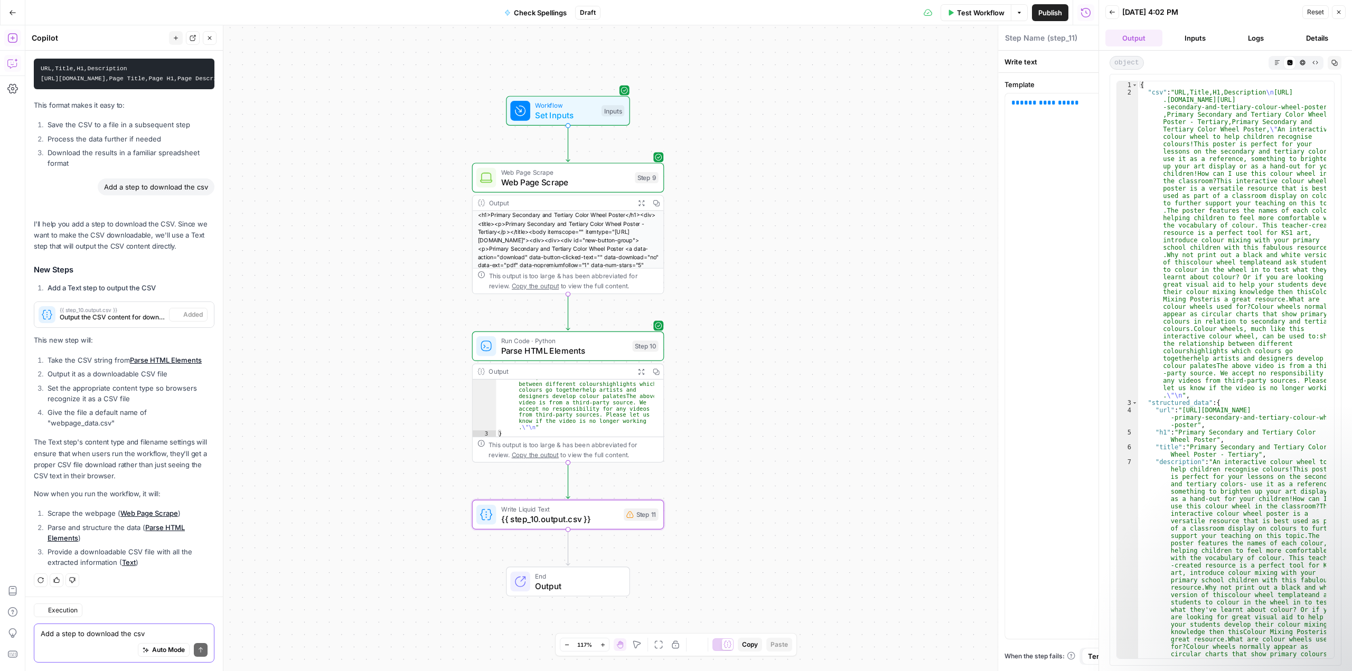
type textarea "{{ step_10.output.csv }}"
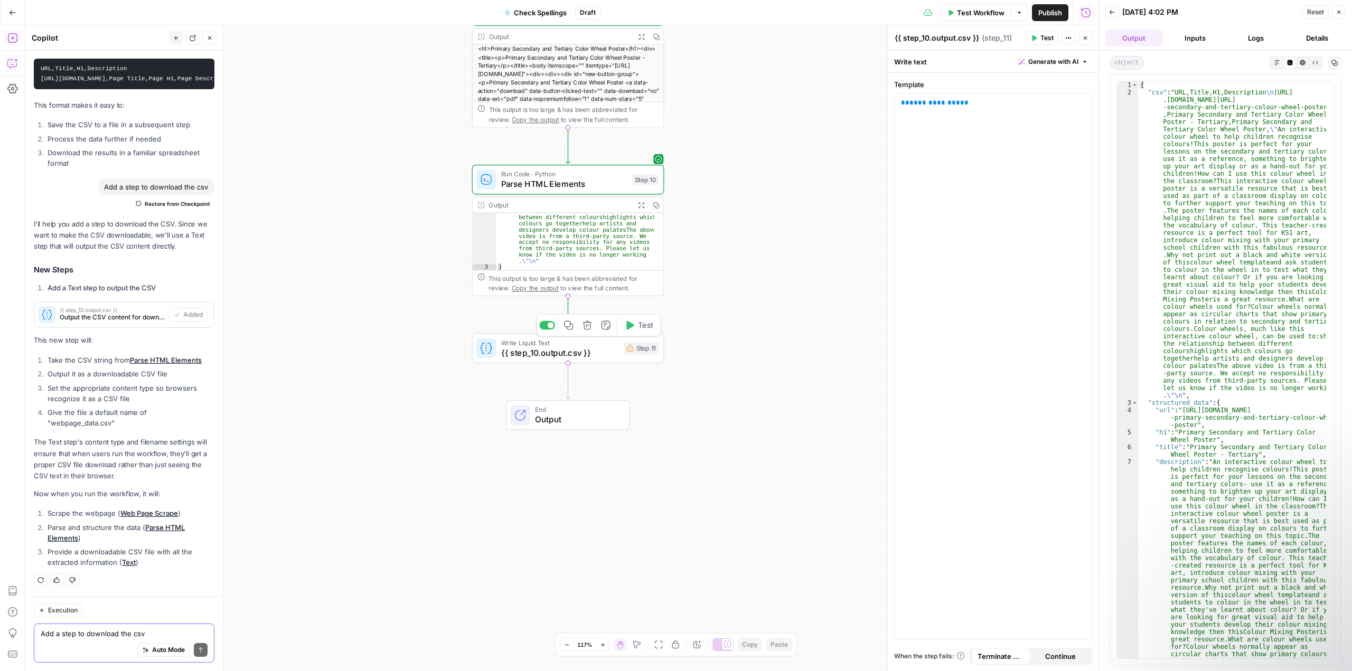
click at [636, 332] on button "Test" at bounding box center [638, 325] width 39 height 16
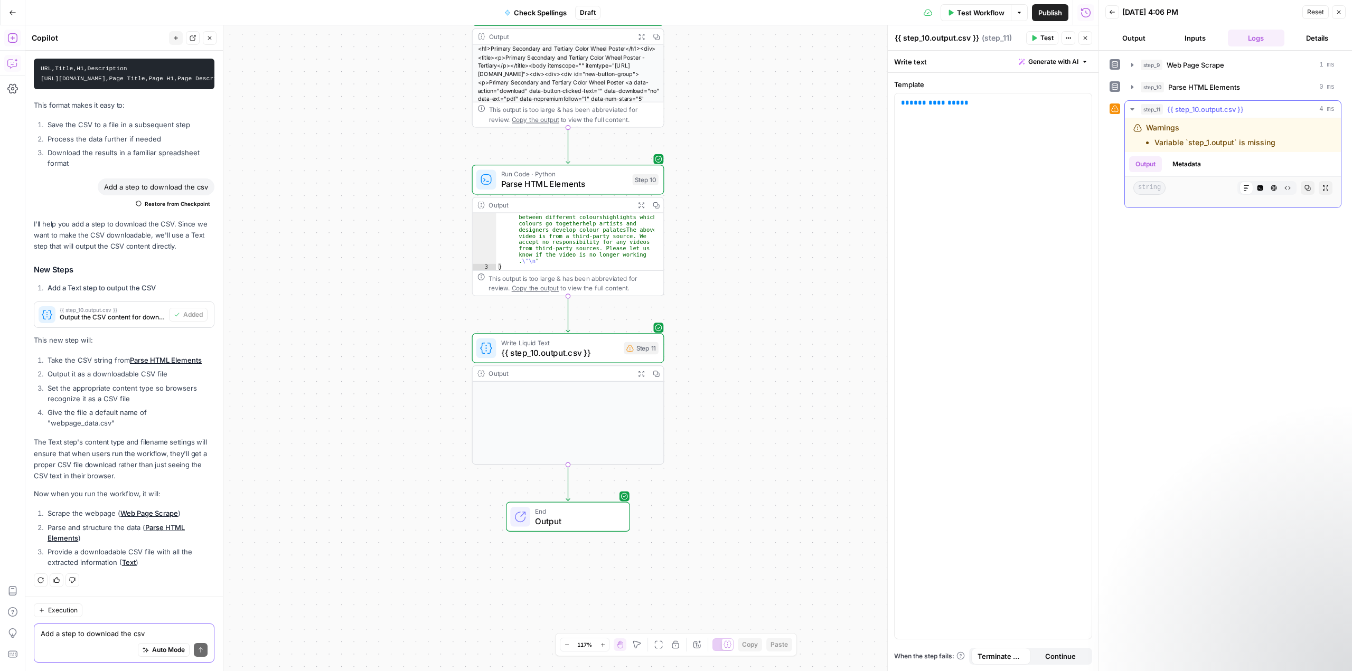
click at [1206, 140] on li "Variable `step_1.output` is missing" at bounding box center [1214, 142] width 121 height 11
drag, startPoint x: 1273, startPoint y: 143, endPoint x: 1134, endPoint y: 129, distance: 139.5
click at [1134, 129] on div "Warnings Variable `step_1.output` is missing" at bounding box center [1218, 134] width 171 height 25
copy div "Warnings Variable `step_1.output` is missing"
click at [86, 636] on textarea "Add a step to download the csv" at bounding box center [124, 633] width 167 height 11
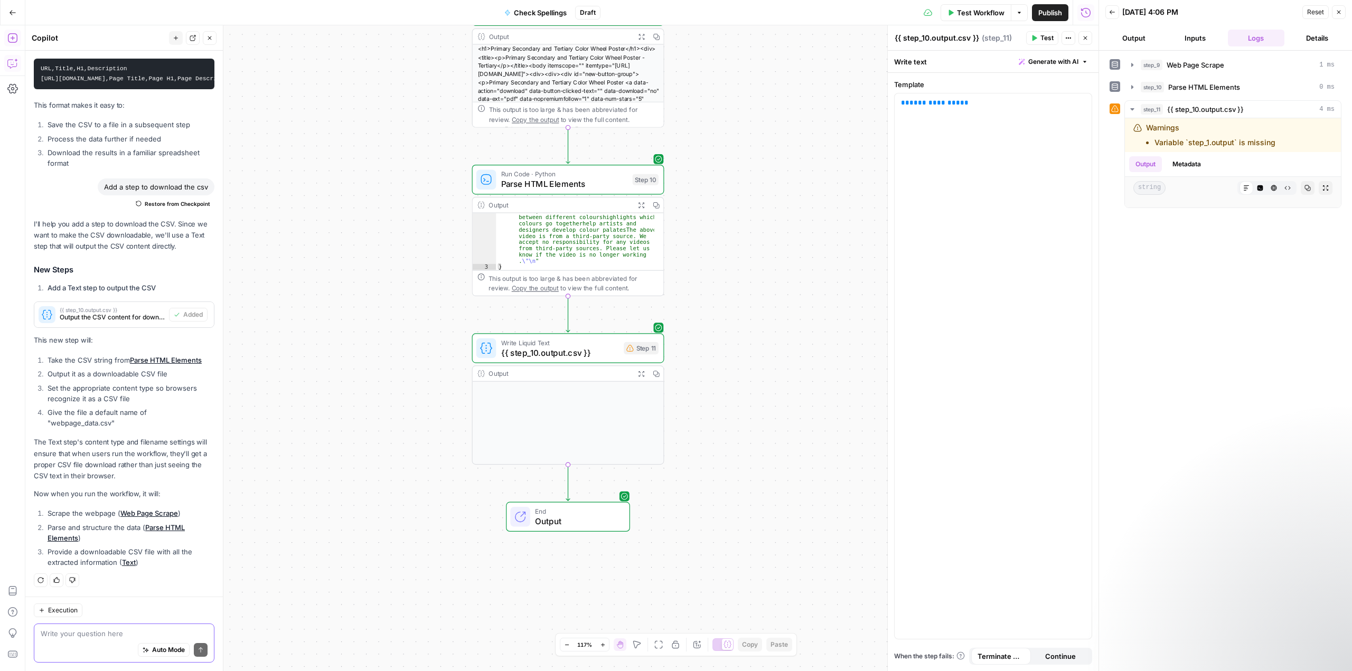
paste textarea "Warnings Variable `step_1.output` is missing"
type textarea "Warnings Variable `step_1.output` is missing"
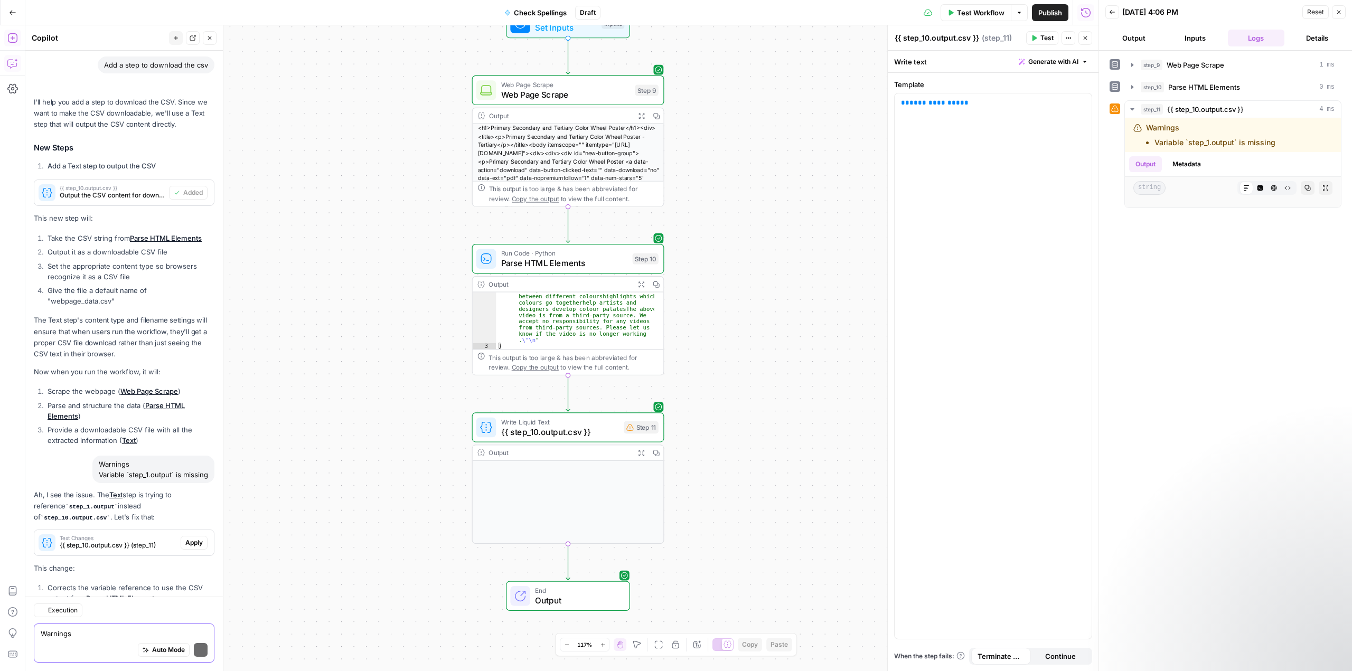
scroll to position [4934, 0]
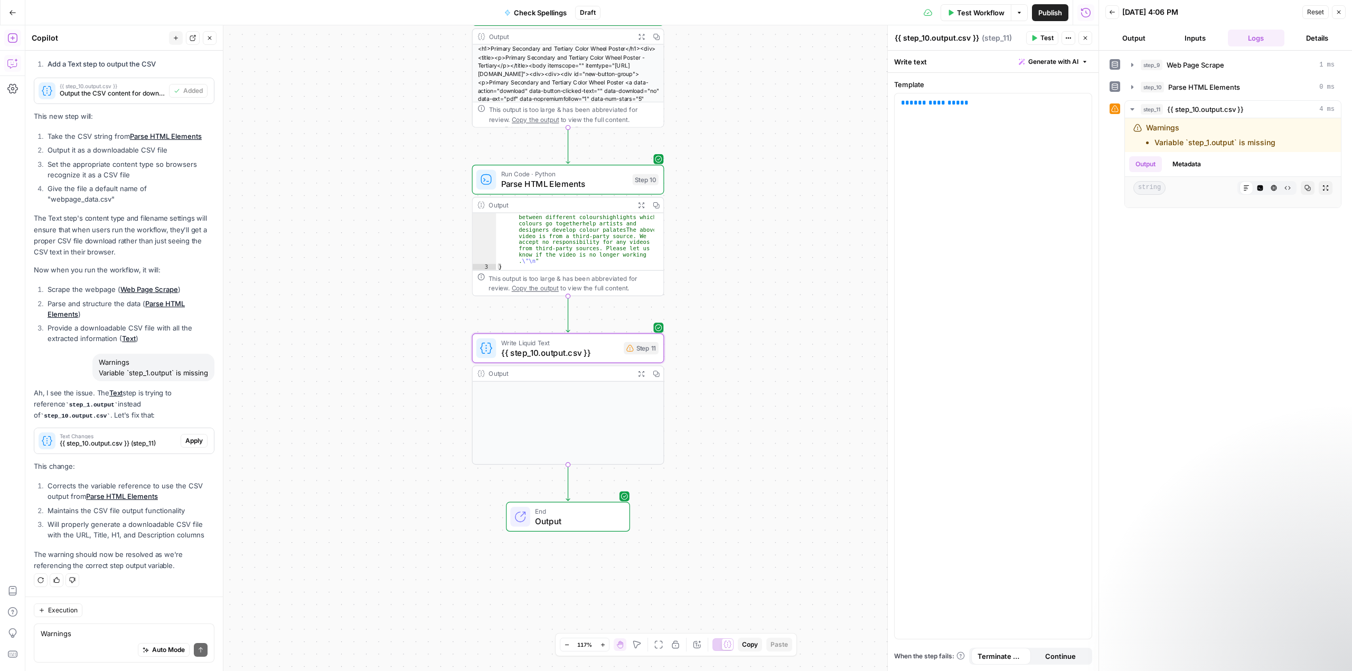
click at [186, 442] on span "Apply" at bounding box center [193, 441] width 17 height 10
click at [1072, 57] on span "Accept All" at bounding box center [1071, 62] width 31 height 10
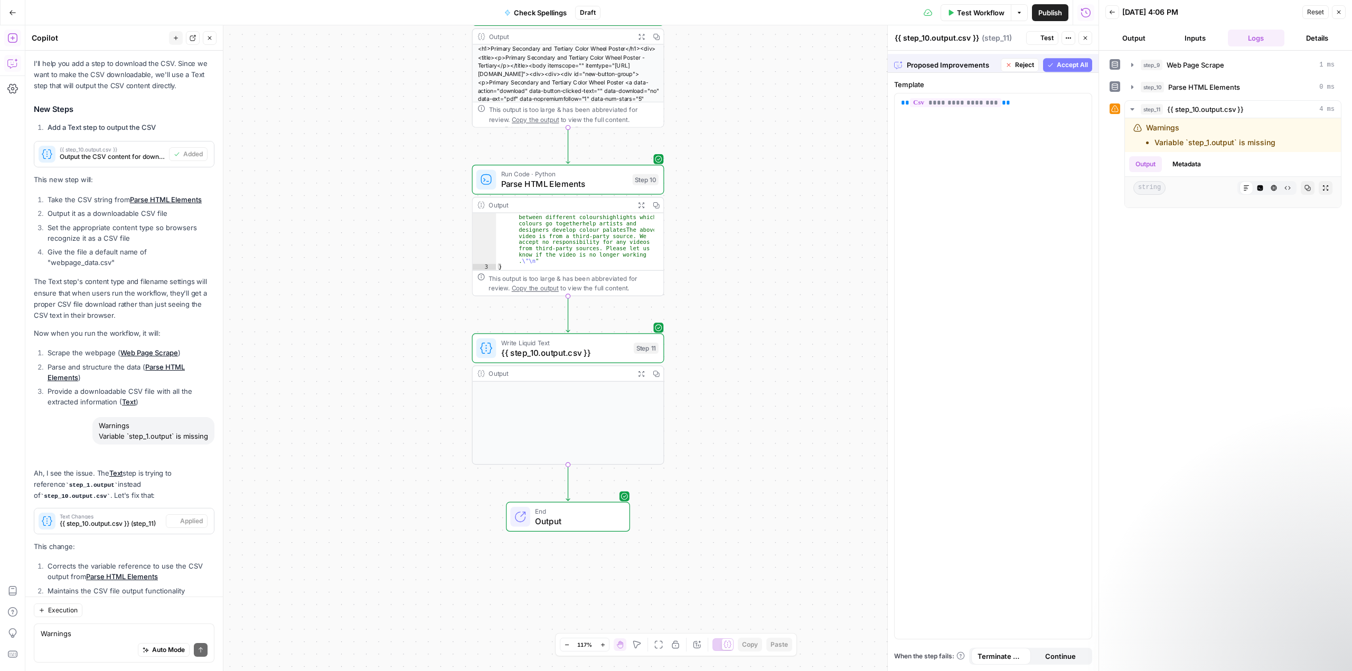
scroll to position [4951, 0]
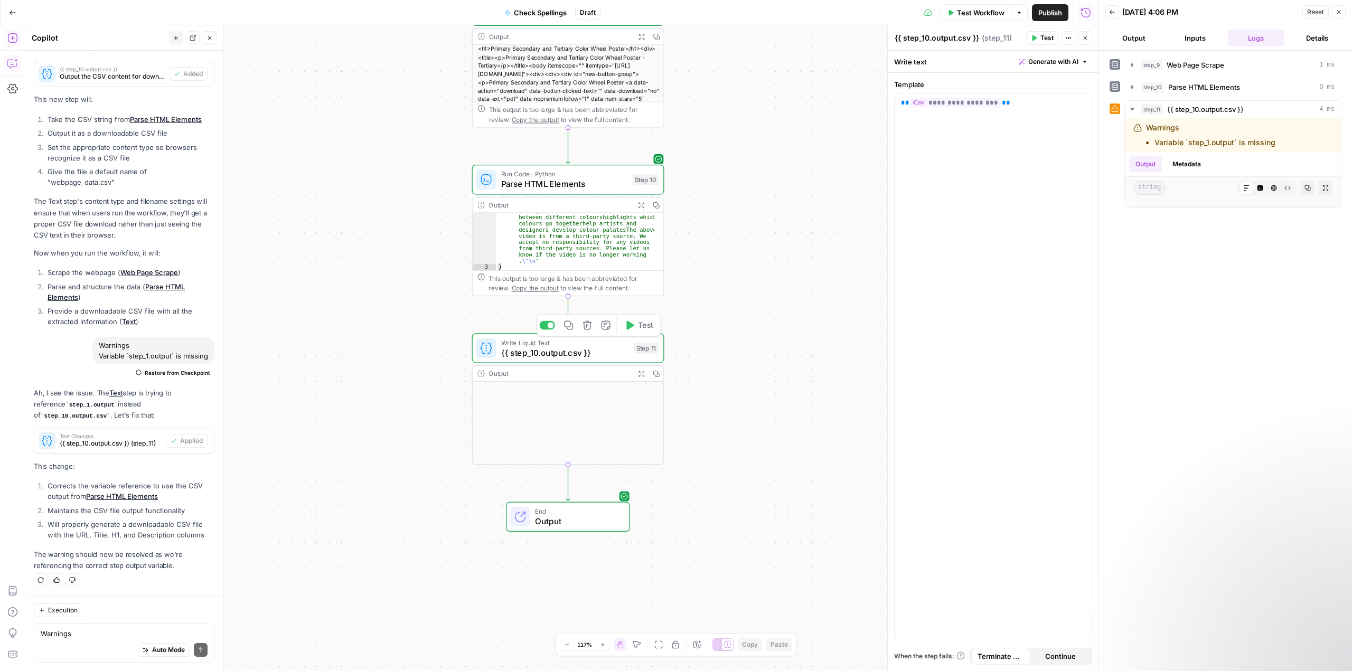
click at [629, 329] on icon "button" at bounding box center [629, 325] width 10 height 10
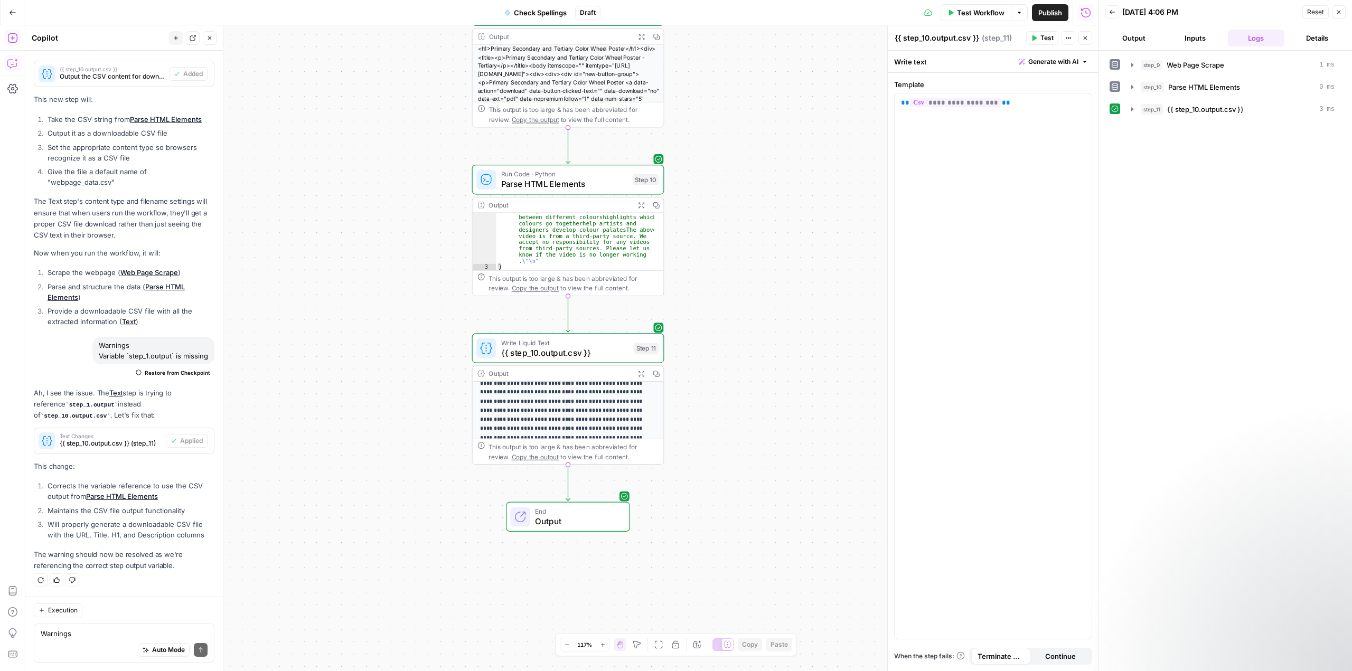
scroll to position [91, 0]
click at [589, 508] on span "End" at bounding box center [577, 511] width 84 height 10
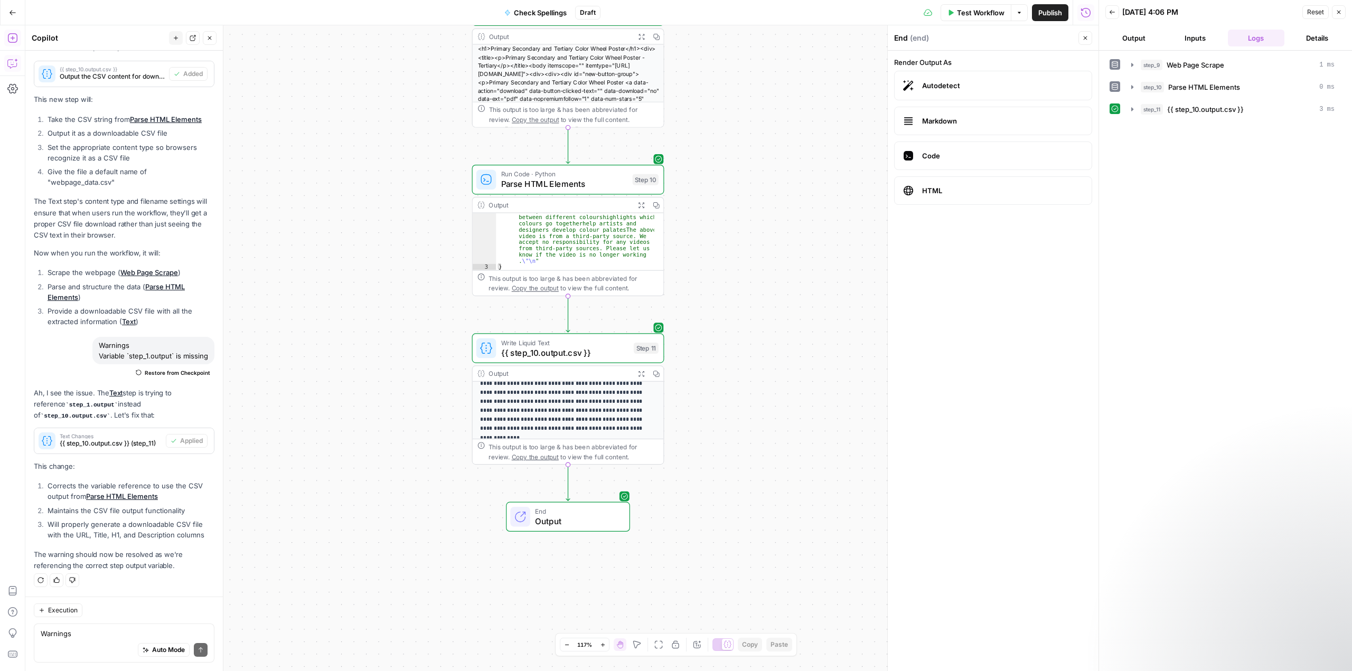
click at [1132, 32] on button "Output" at bounding box center [1133, 38] width 57 height 17
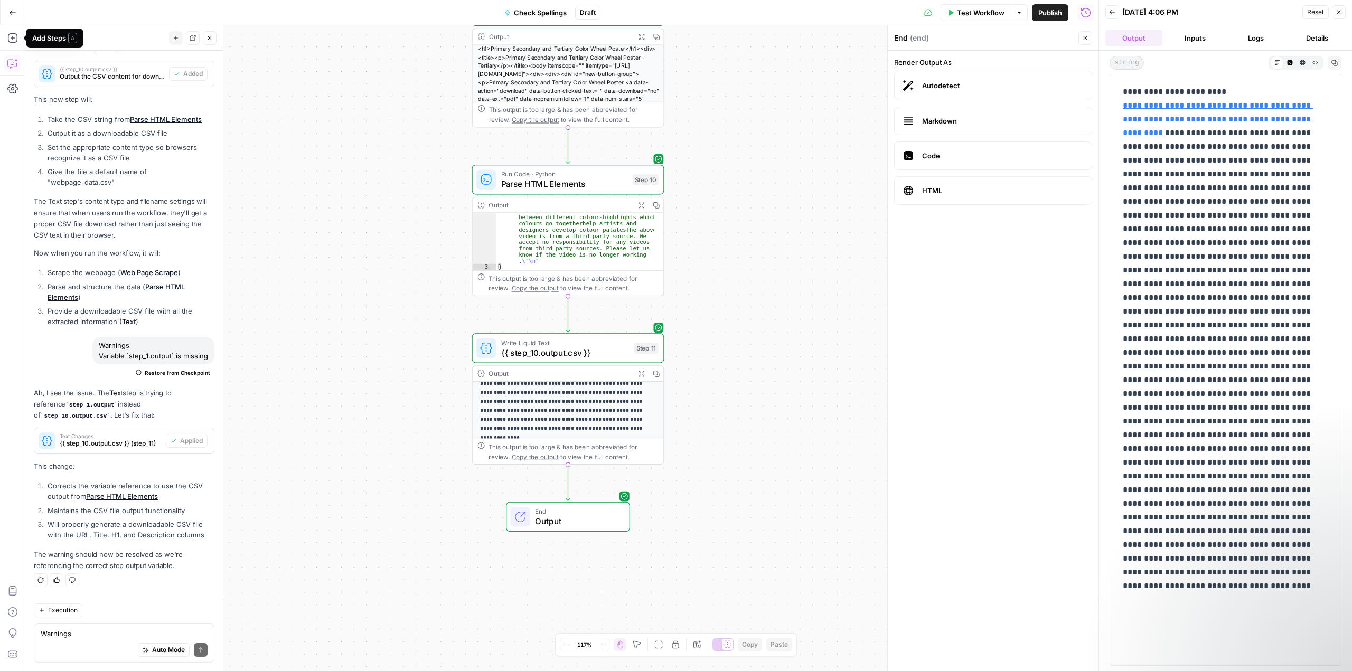
click at [13, 13] on icon "button" at bounding box center [12, 12] width 7 height 7
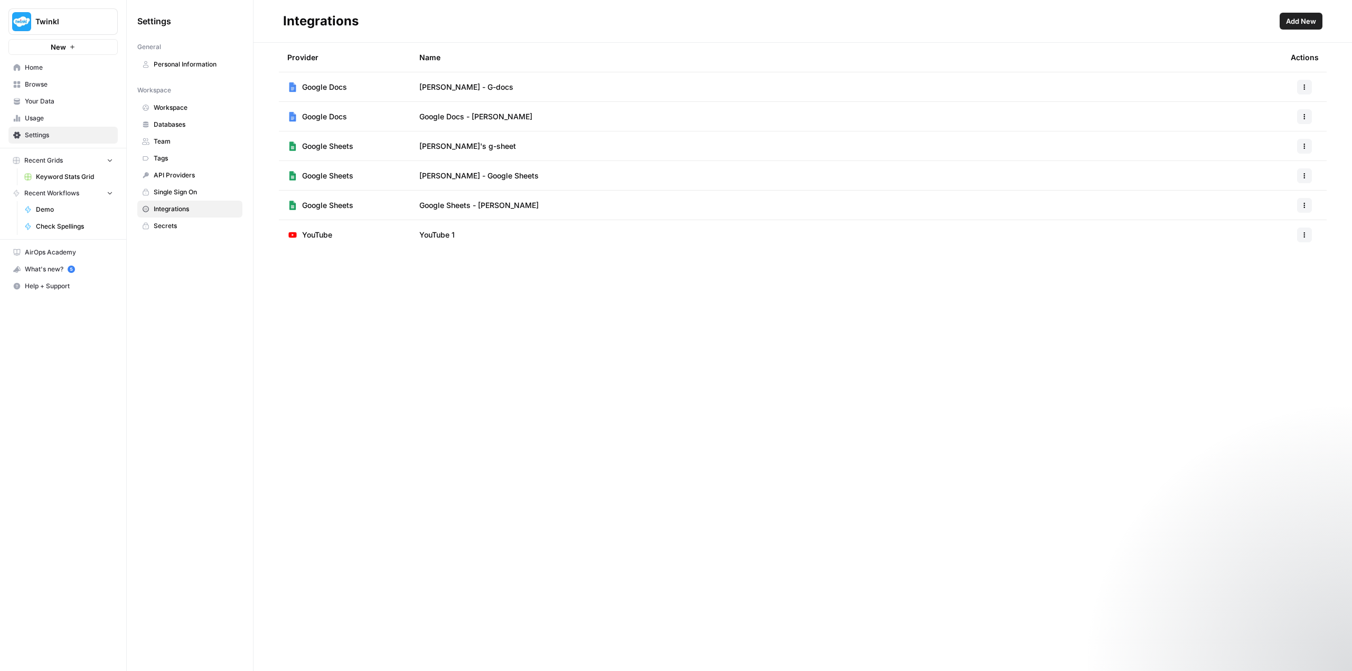
click at [75, 166] on button "Recent Grids" at bounding box center [62, 161] width 109 height 16
click at [1309, 19] on span "Add New" at bounding box center [1301, 21] width 30 height 11
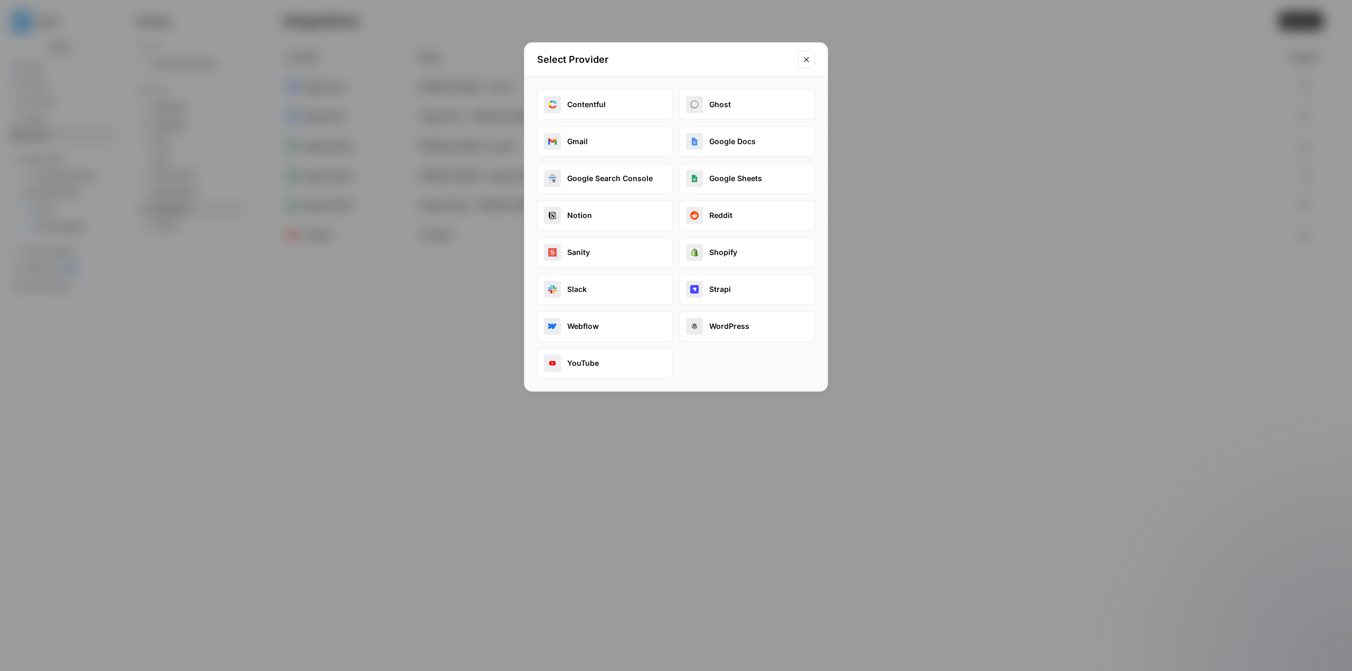
click at [808, 63] on icon "Close modal" at bounding box center [806, 59] width 8 height 8
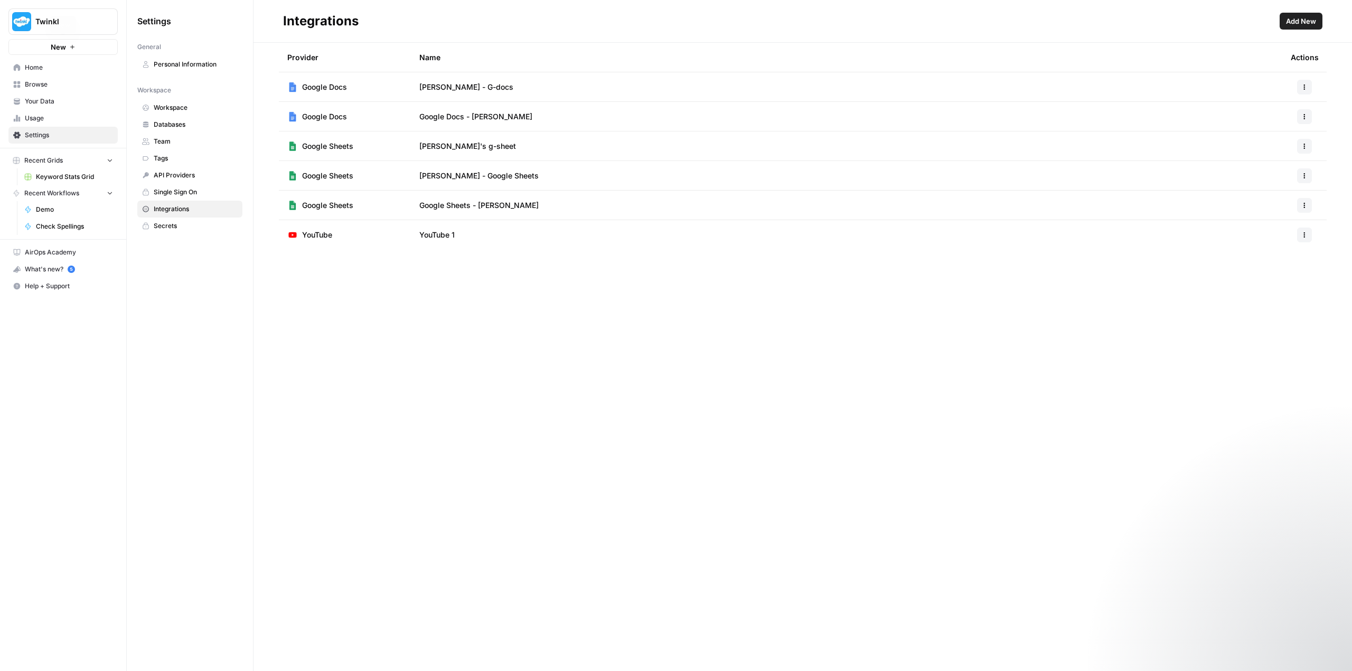
click at [58, 43] on span "New" at bounding box center [58, 47] width 15 height 11
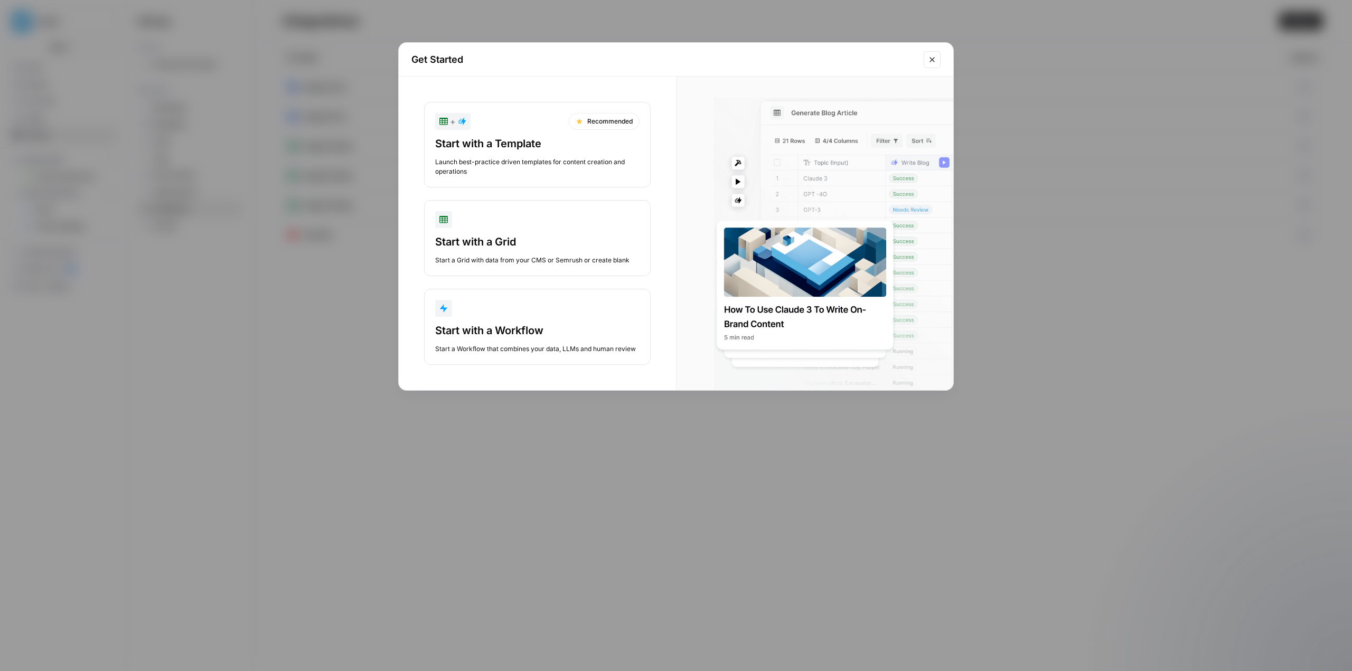
click at [934, 60] on icon "Close modal" at bounding box center [932, 59] width 8 height 8
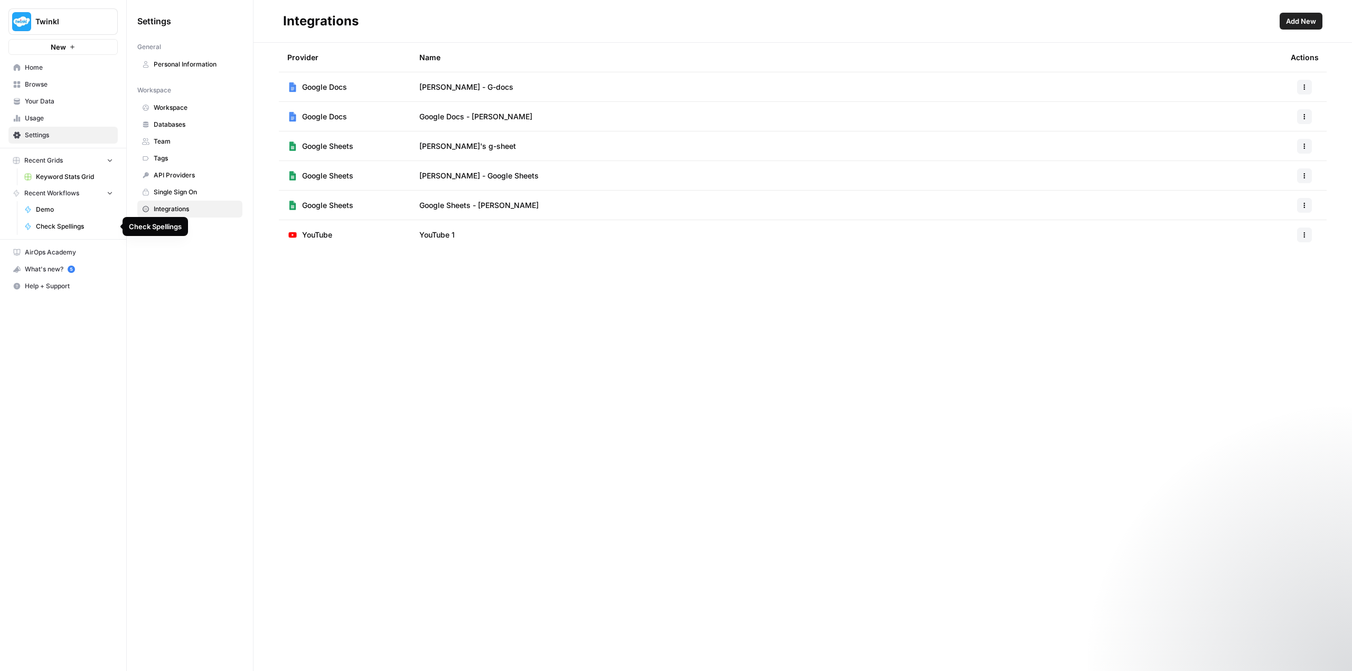
click at [87, 223] on span "Check Spellings" at bounding box center [74, 227] width 77 height 10
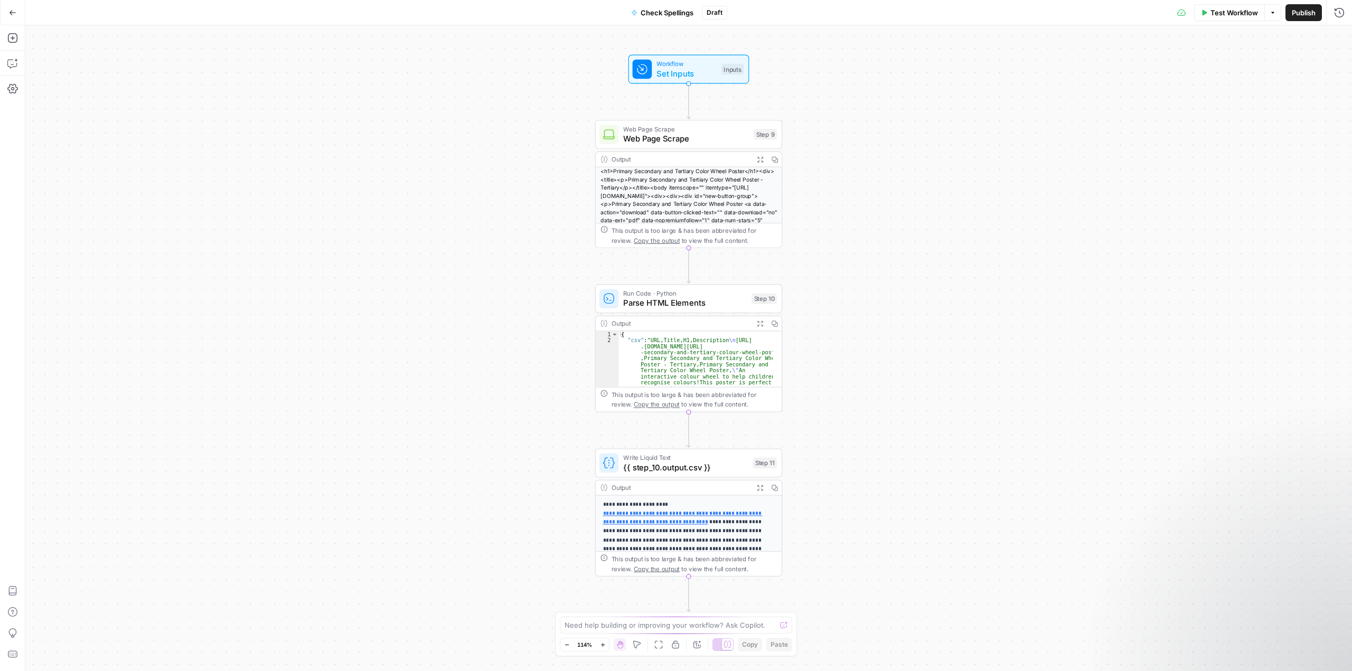
click at [17, 12] on button "Go Back" at bounding box center [12, 12] width 19 height 19
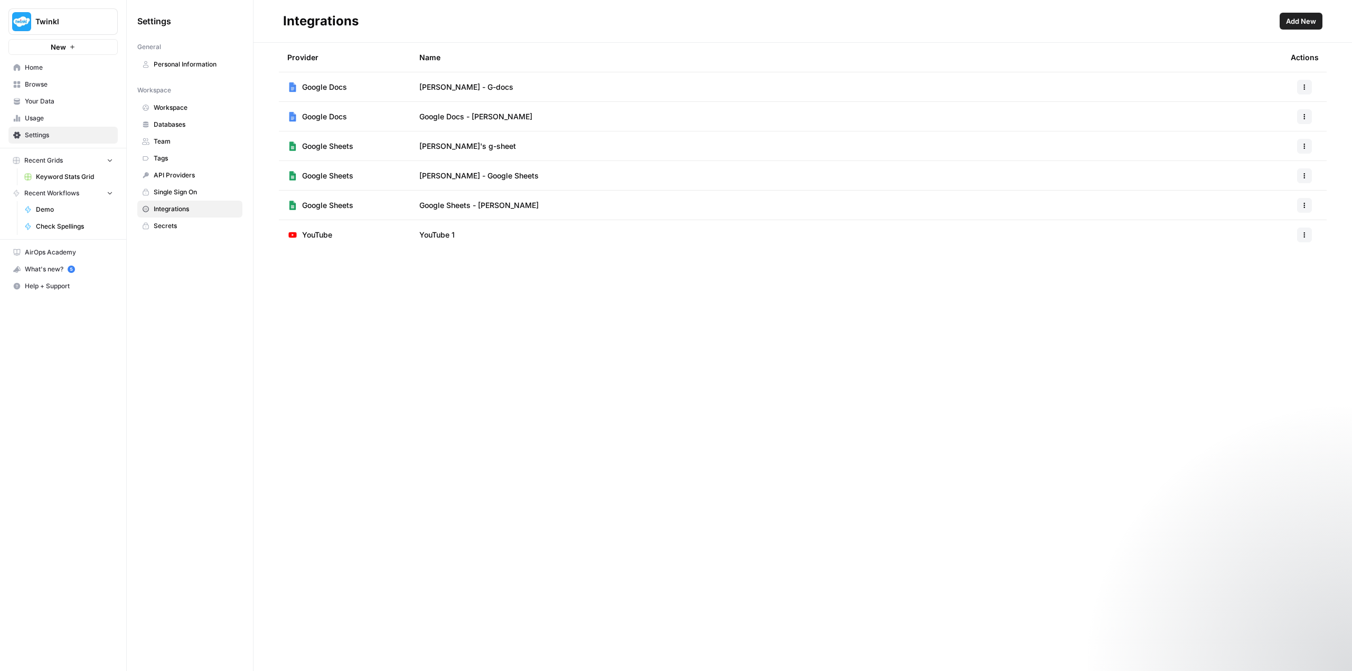
click at [77, 42] on button "New" at bounding box center [62, 47] width 109 height 16
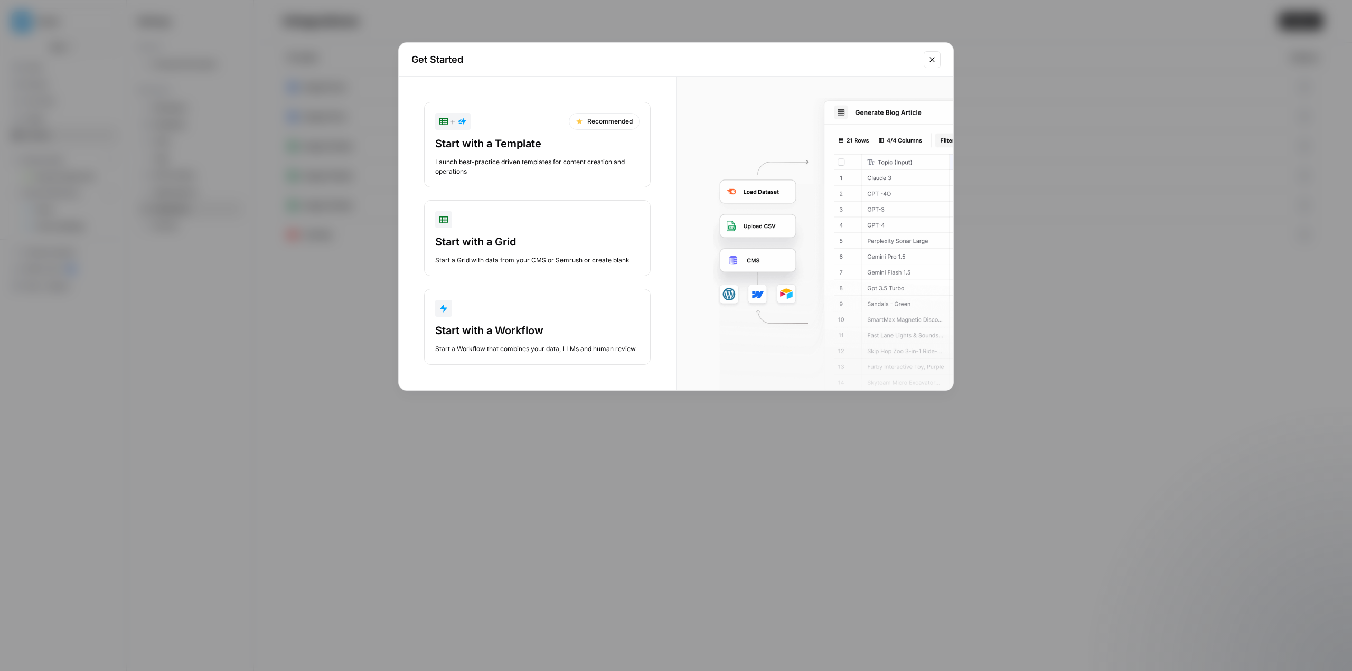
click at [500, 224] on div "button" at bounding box center [537, 219] width 204 height 17
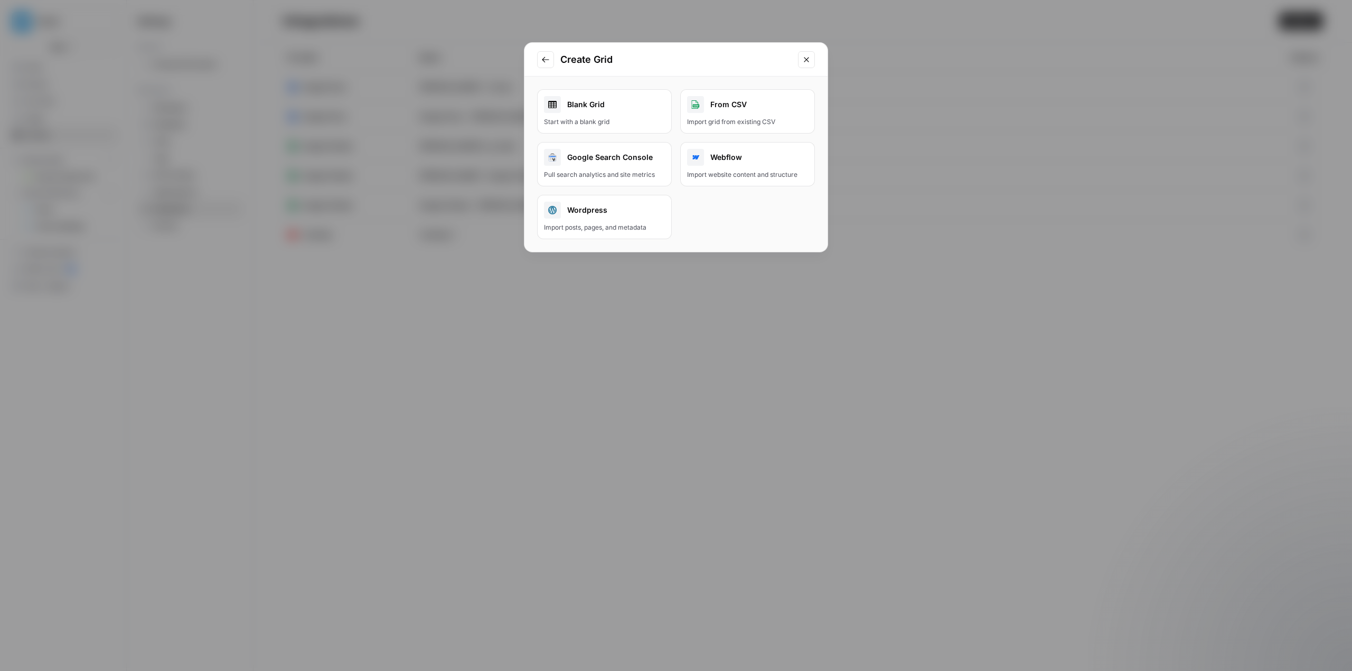
click at [617, 95] on link "Blank Grid Start with a blank grid" at bounding box center [604, 111] width 135 height 44
